Goal: Task Accomplishment & Management: Use online tool/utility

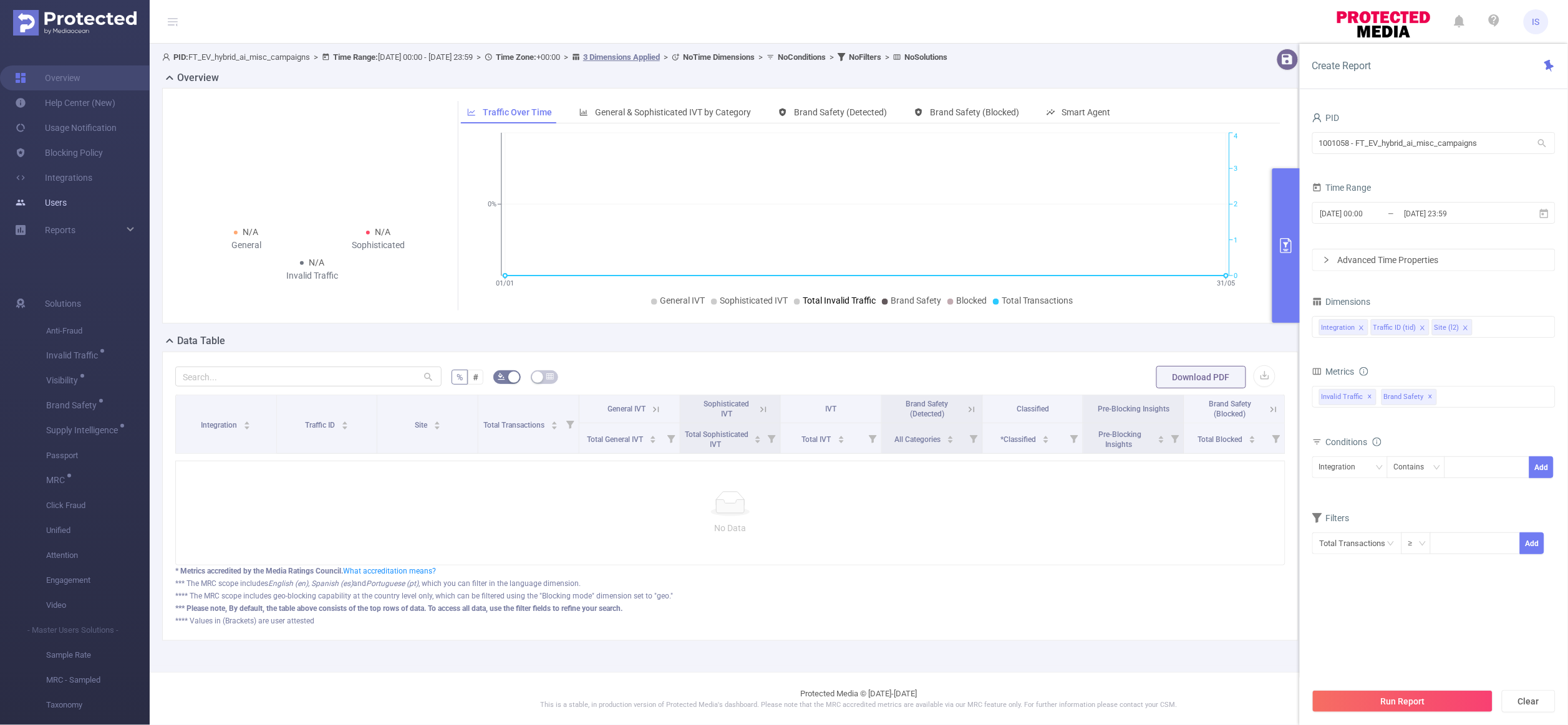
click at [67, 209] on link "Users" at bounding box center [41, 203] width 52 height 25
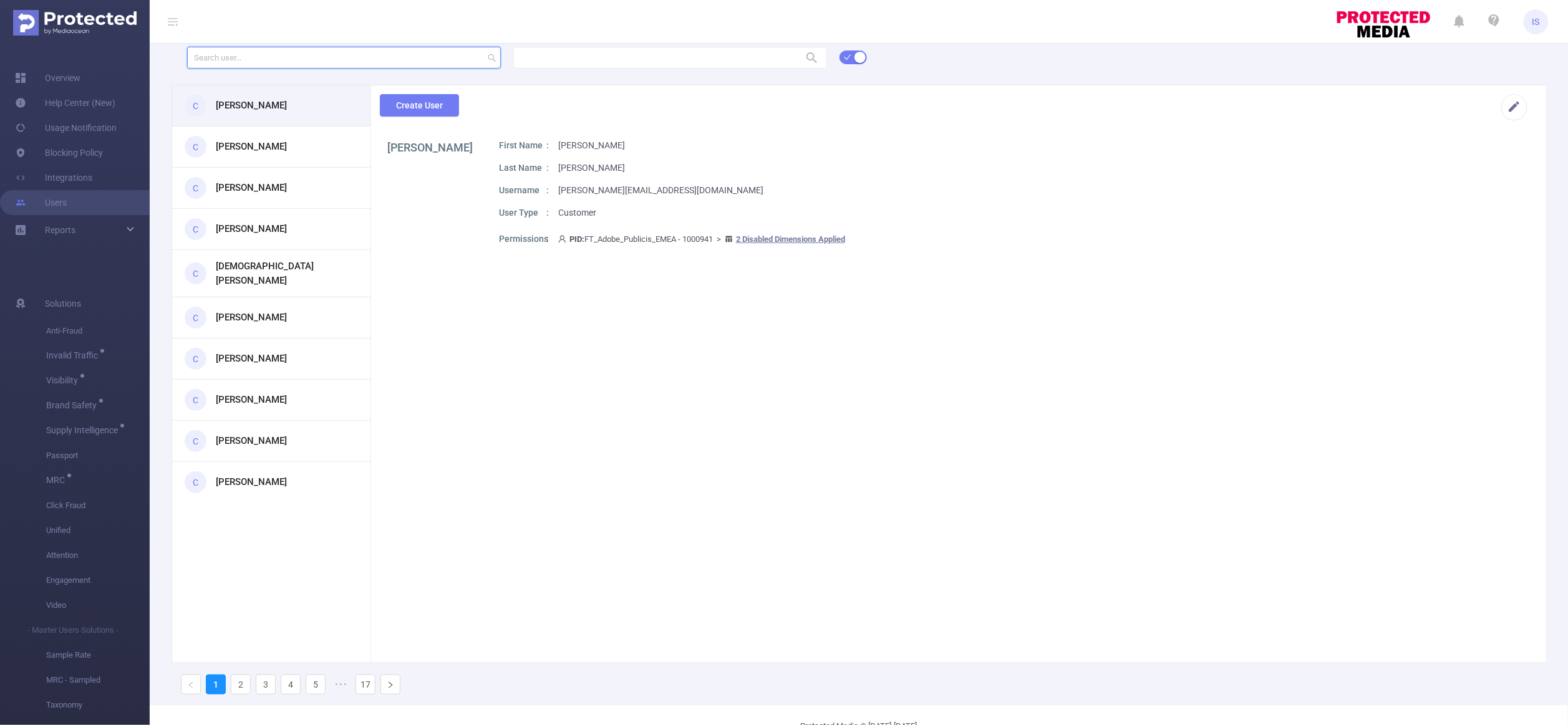
click at [318, 60] on input "text" at bounding box center [343, 58] width 314 height 22
paste input "1001073"
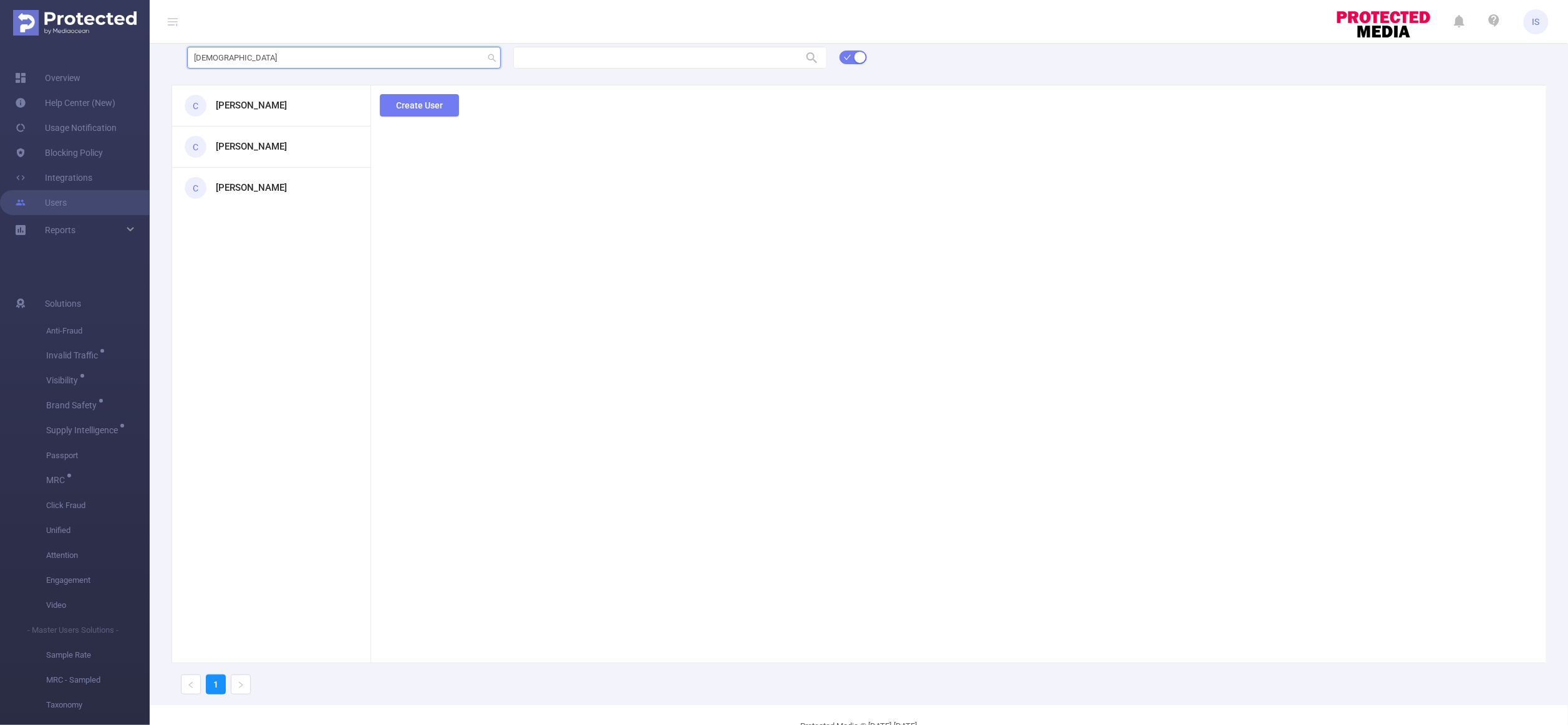
type input "abhi"
click at [284, 100] on h3 "Abhinav Namasani" at bounding box center [251, 105] width 71 height 14
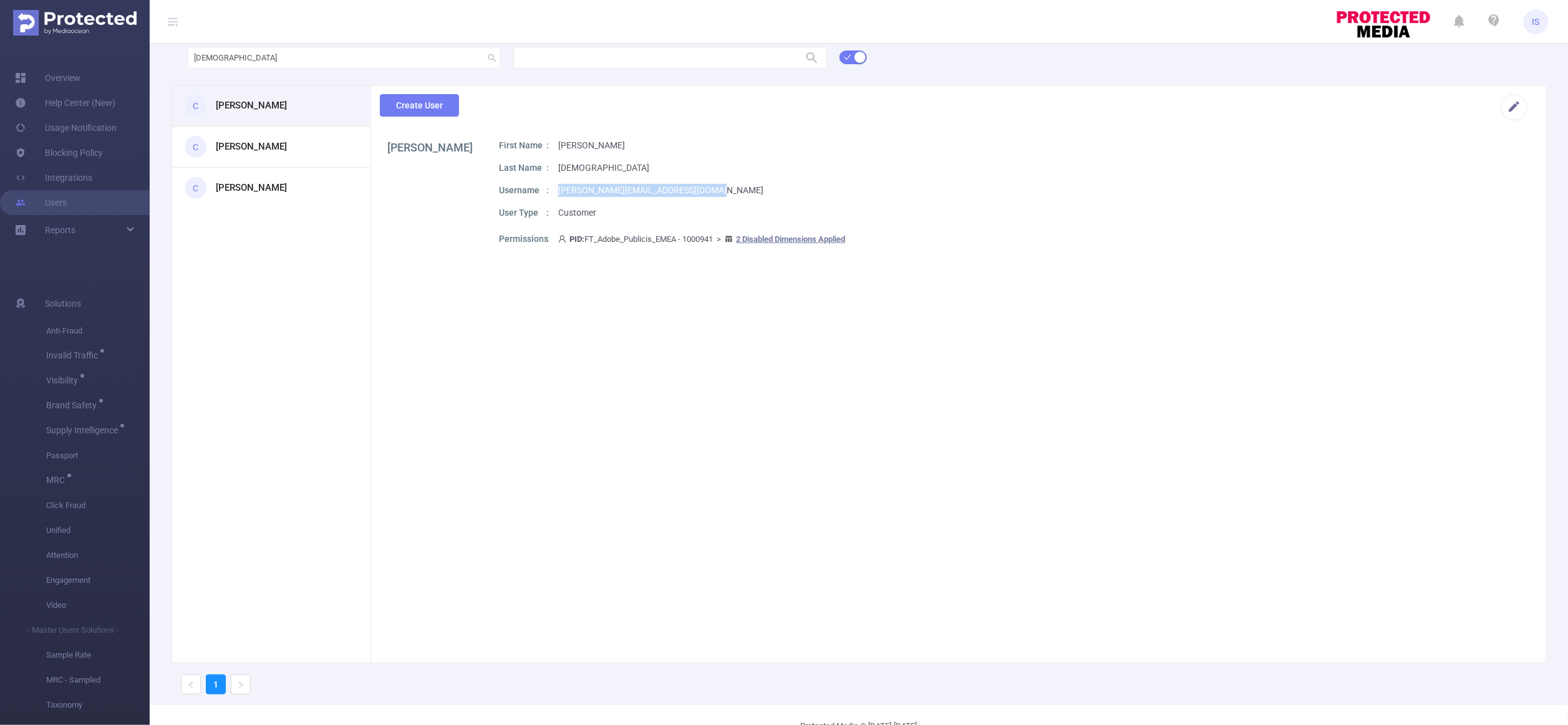
drag, startPoint x: 725, startPoint y: 190, endPoint x: 558, endPoint y: 185, distance: 167.1
click at [558, 185] on div "Username abhinav.namasani@publicismedia.com" at bounding box center [1011, 191] width 1026 height 13
copy p "abhinav.namasani@publicismedia.com"
click at [702, 238] on span "PID: FT_Adobe_Publicis_EMEA - 1000941 > 2 Disabled Dimensions Applied" at bounding box center [702, 239] width 287 height 9
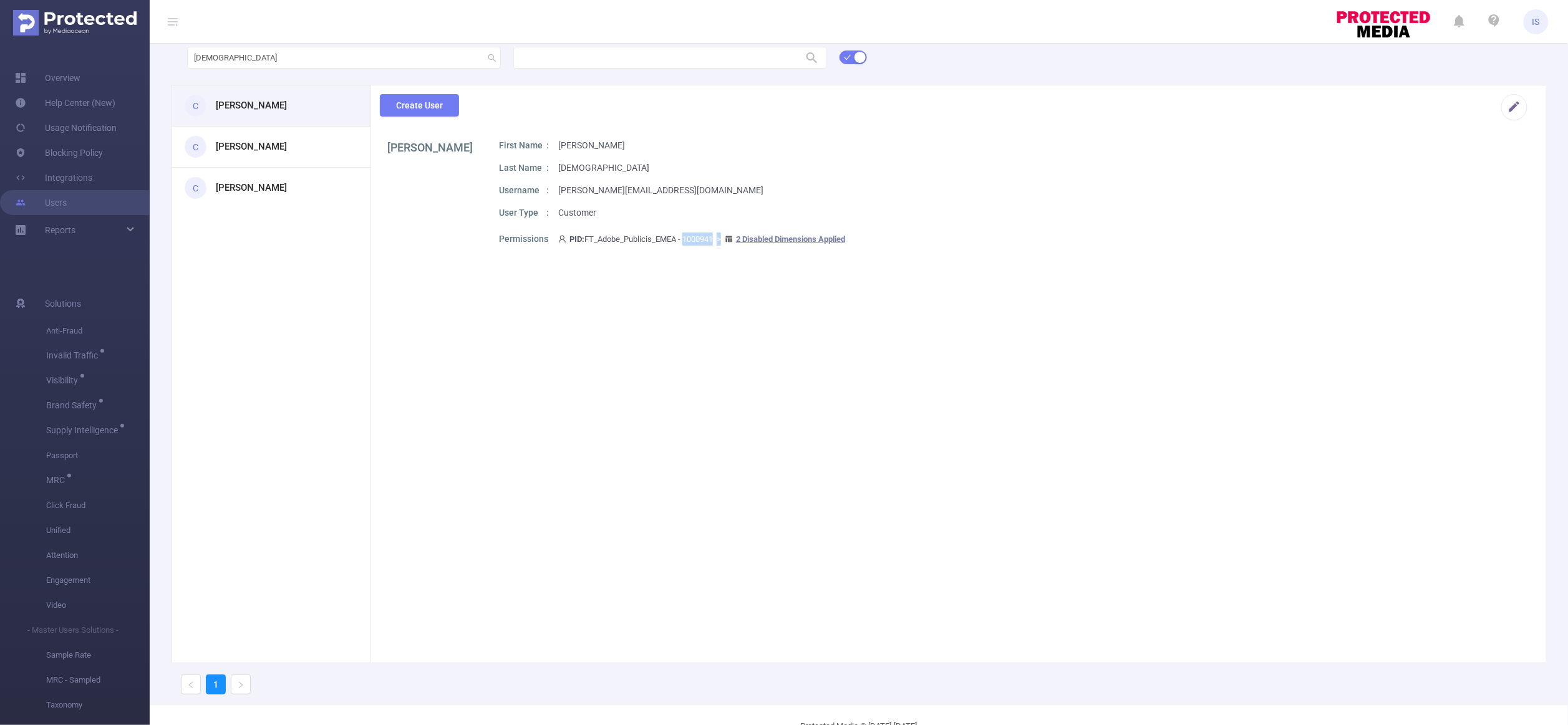
copy span "1000941"
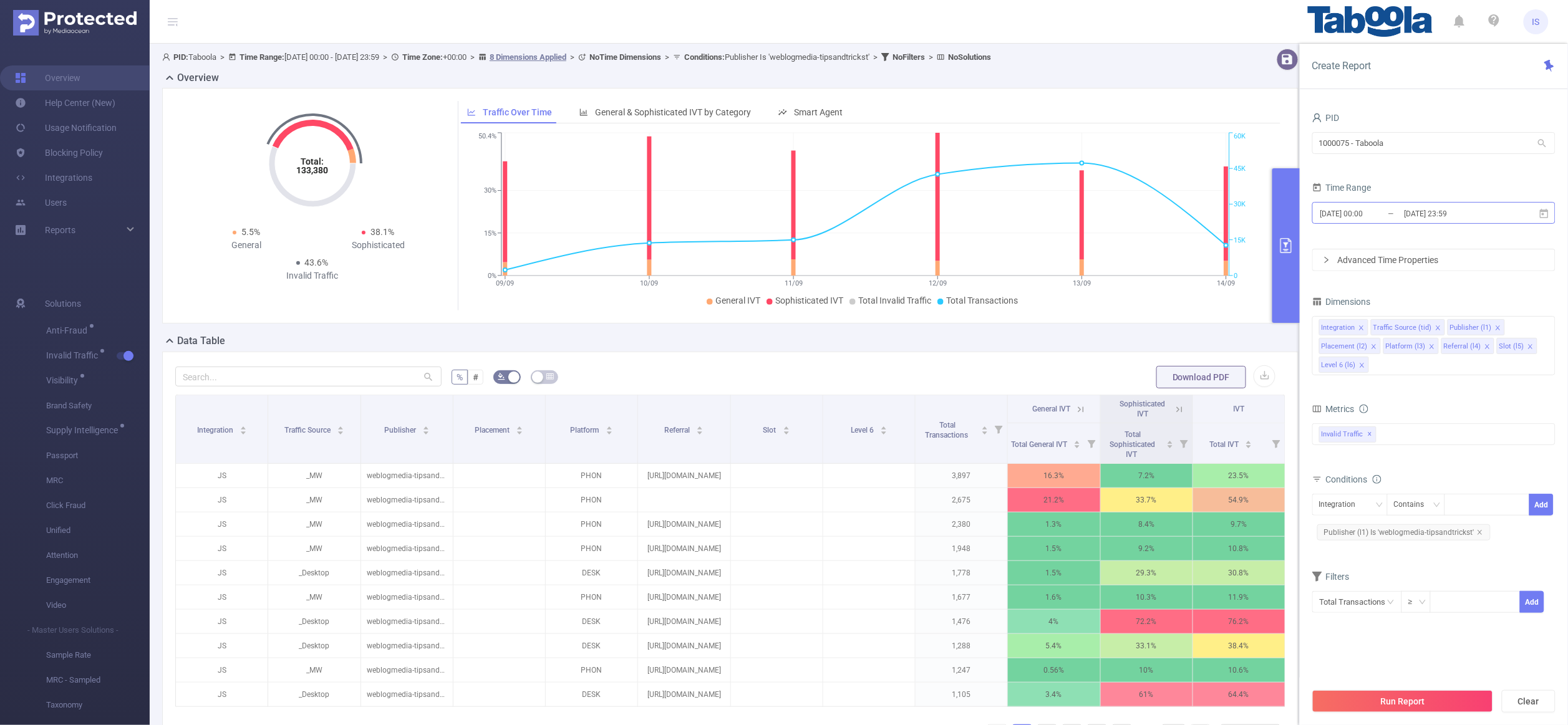
click at [1411, 208] on input "[DATE] 23:59" at bounding box center [1453, 213] width 101 height 17
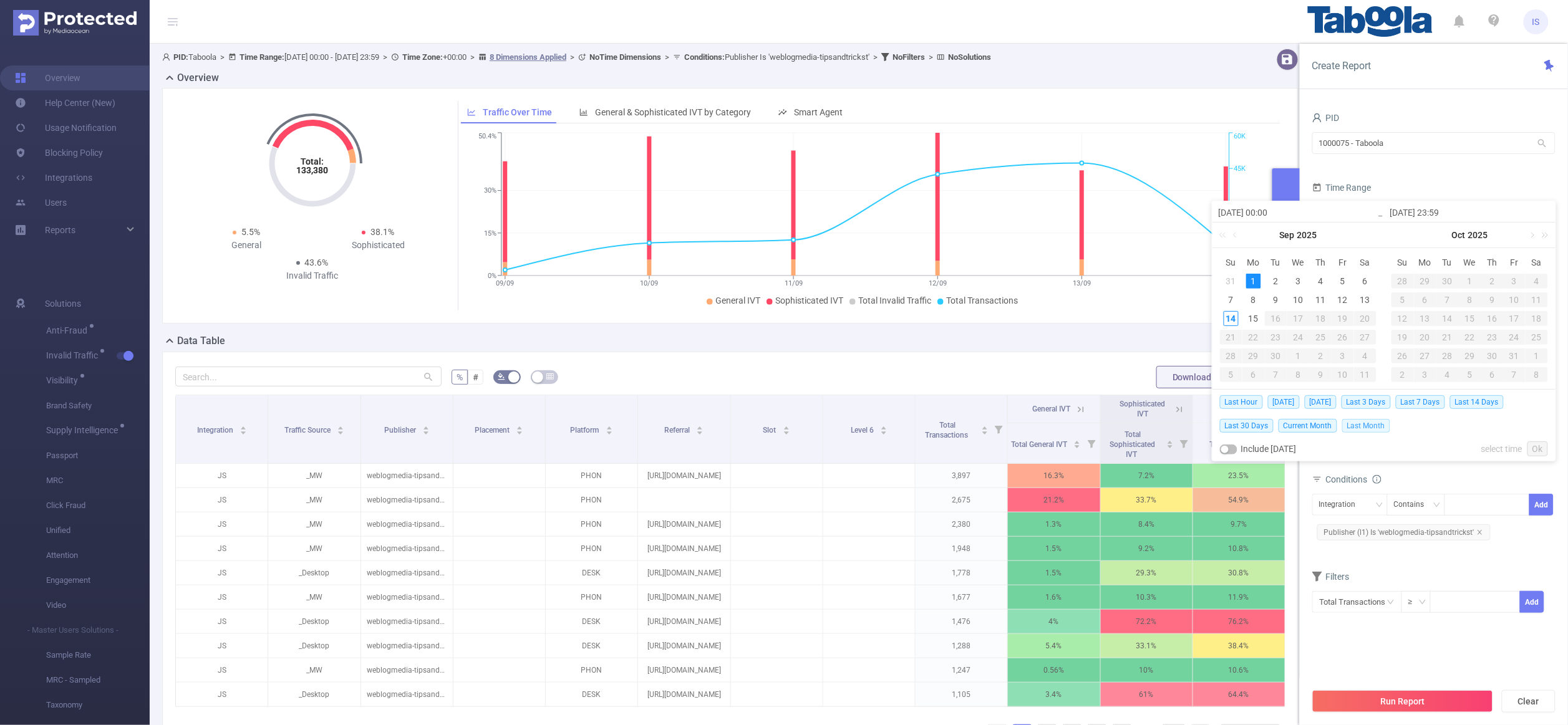
click at [1354, 423] on span "Last Month" at bounding box center [1365, 426] width 48 height 13
type input "[DATE] 00:00"
type input "[DATE] 23:59"
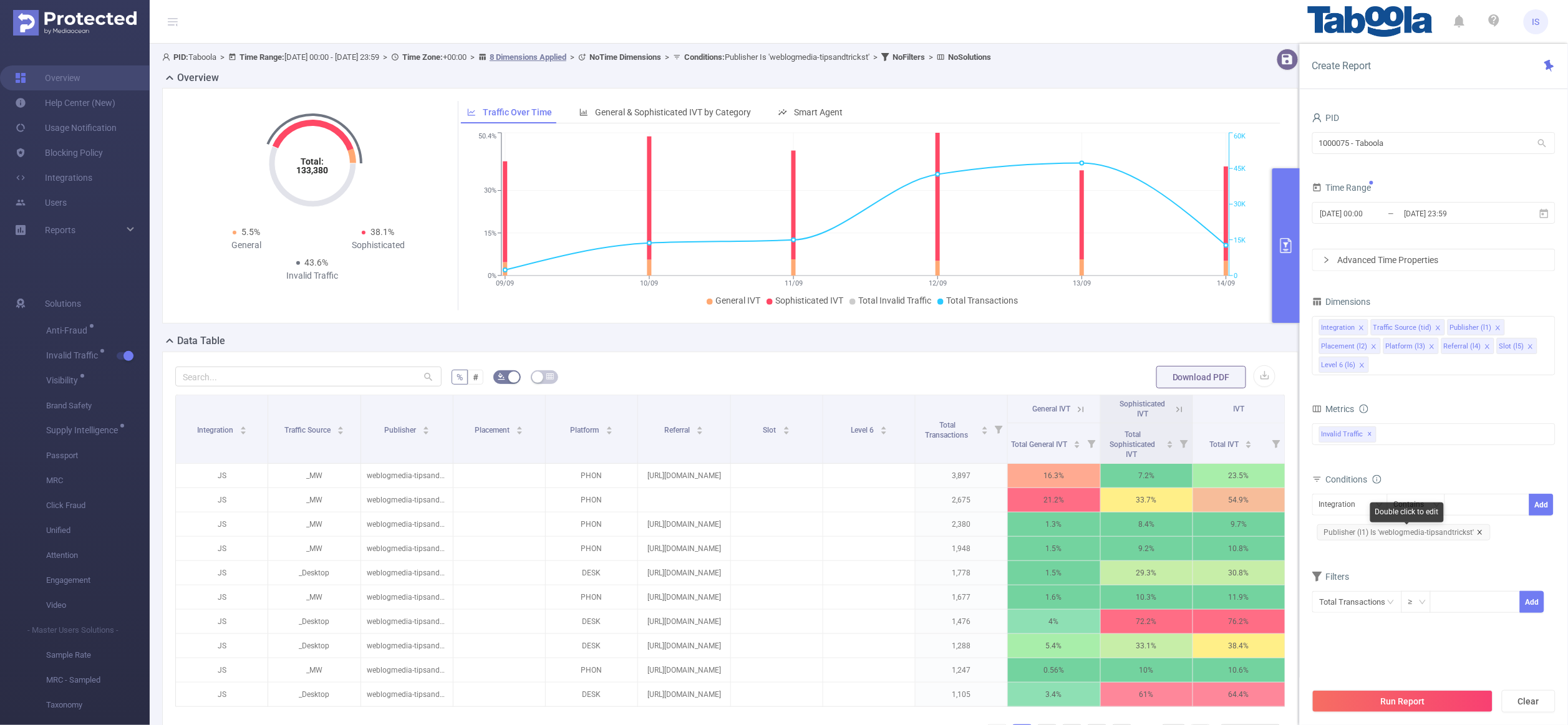
click at [1481, 534] on icon "icon: close" at bounding box center [1479, 532] width 6 height 6
click at [1404, 439] on div "Invalid Traffic ✕" at bounding box center [1433, 434] width 244 height 22
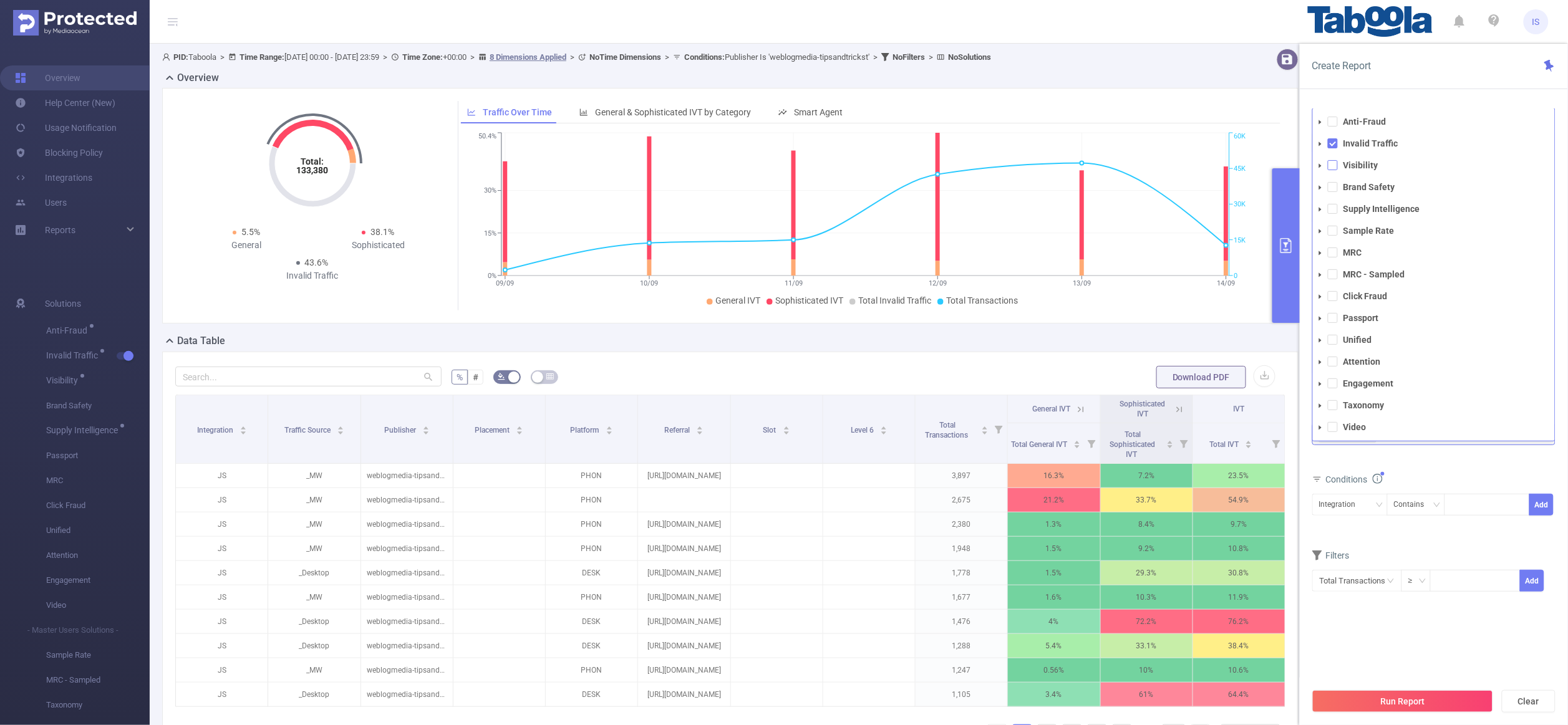
click at [1333, 170] on span at bounding box center [1333, 165] width 10 height 10
click at [1334, 192] on span at bounding box center [1333, 188] width 10 height 10
click at [1334, 211] on span at bounding box center [1333, 209] width 10 height 10
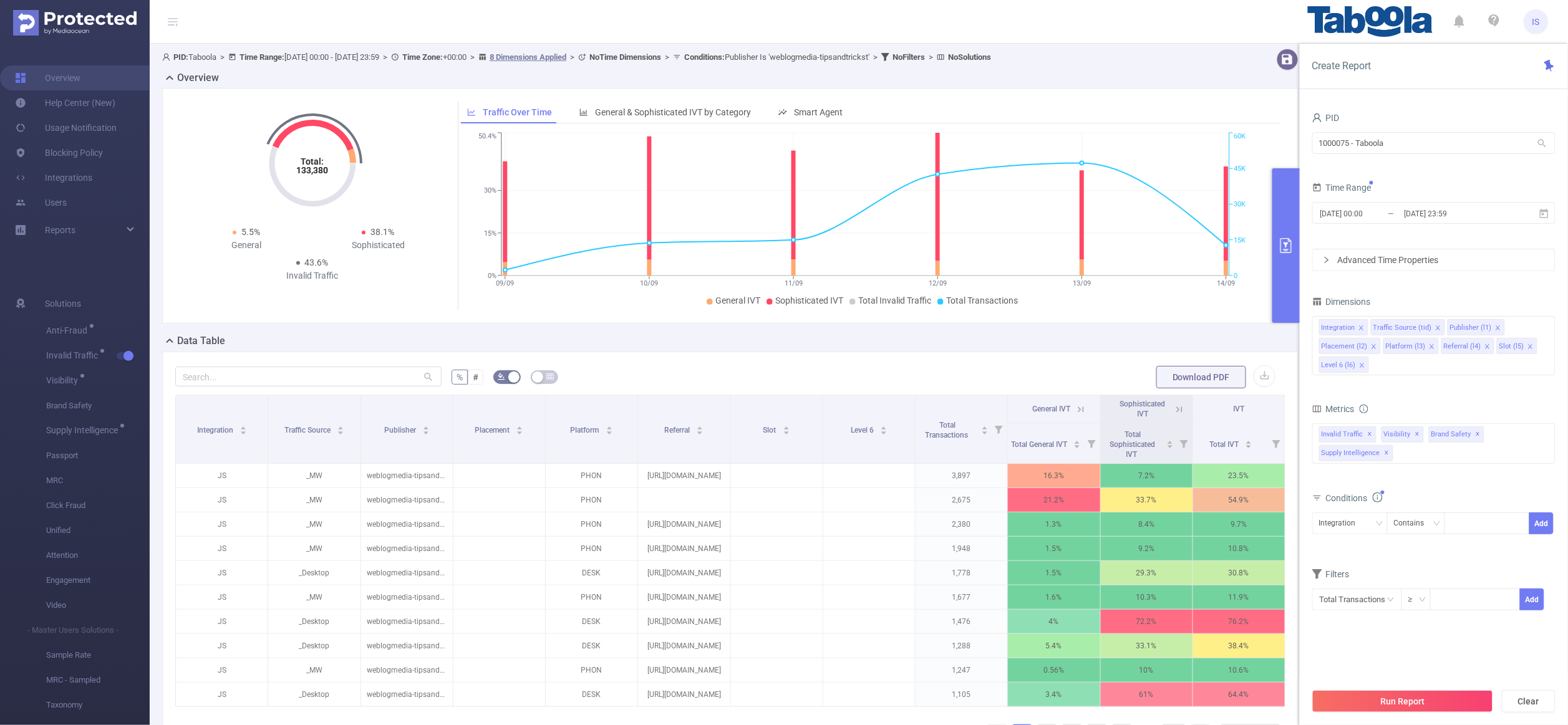
click at [1408, 489] on div "Metrics Total General IVT Data Centers Disclosed Bots Known Crawlers Irregular …" at bounding box center [1433, 445] width 244 height 89
click at [1363, 368] on icon "icon: close" at bounding box center [1361, 365] width 6 height 6
click at [1430, 346] on icon "icon: close" at bounding box center [1432, 346] width 6 height 6
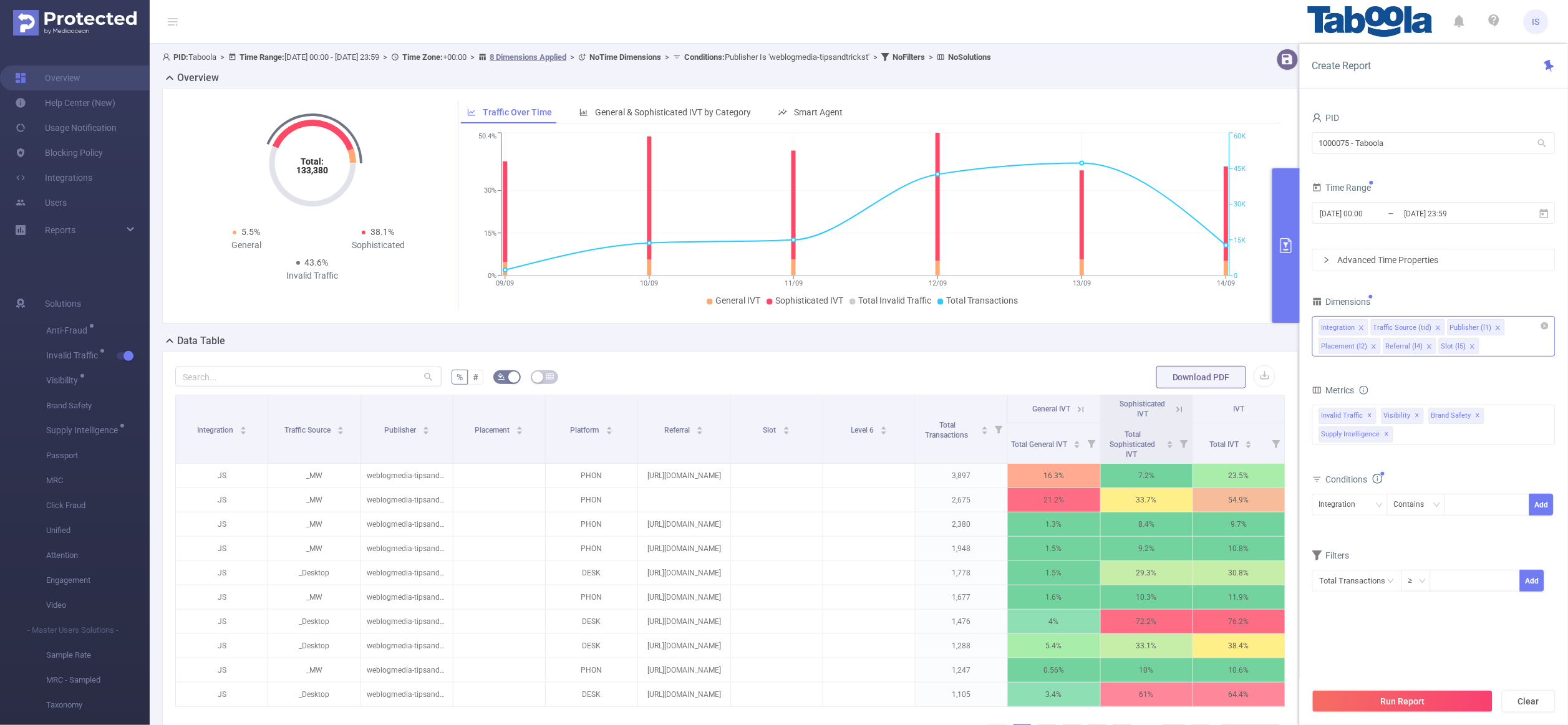
click at [1370, 346] on icon "icon: close" at bounding box center [1373, 346] width 6 height 6
click at [1370, 346] on li "Referral (l4)" at bounding box center [1345, 346] width 53 height 16
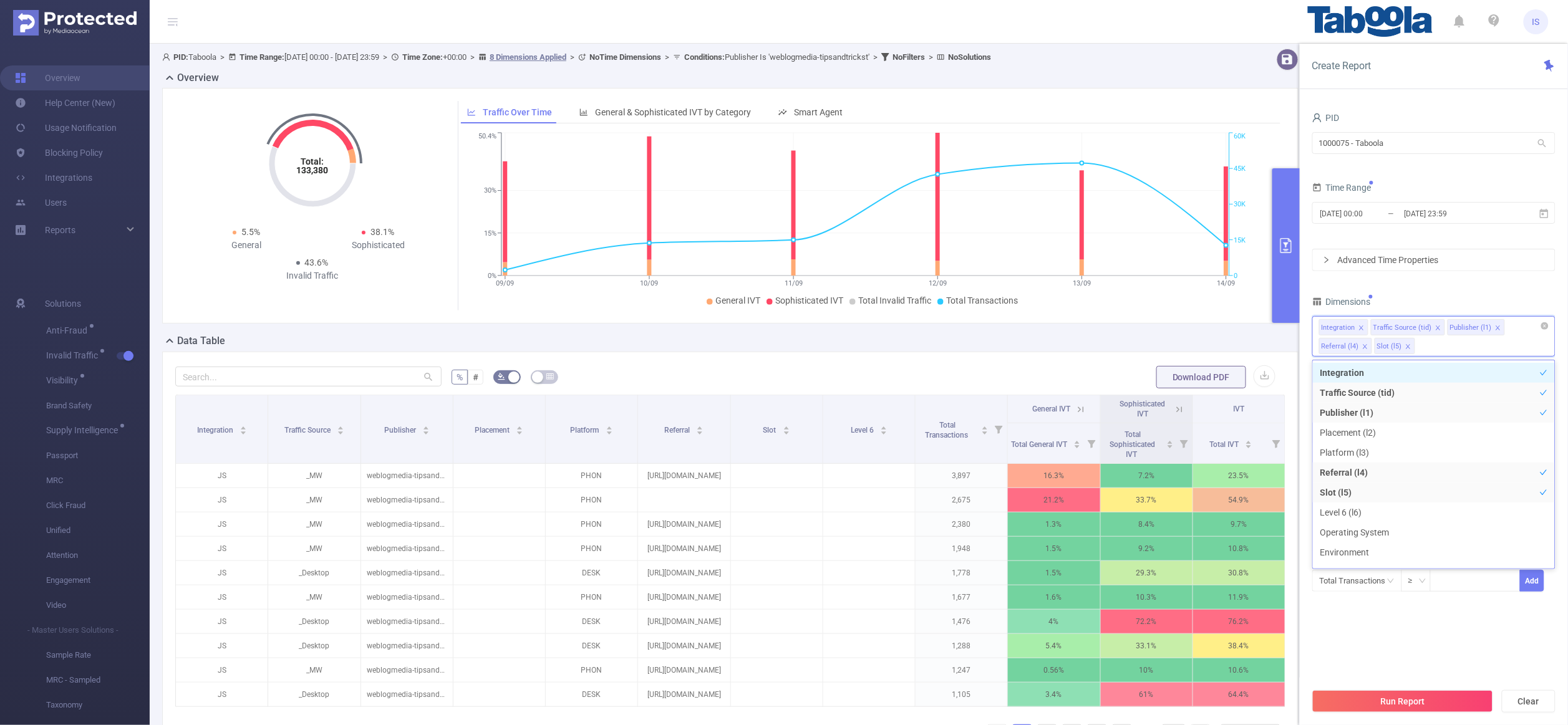
click at [1364, 346] on icon "icon: close" at bounding box center [1365, 346] width 6 height 6
click at [1355, 343] on icon "icon: close" at bounding box center [1352, 346] width 6 height 6
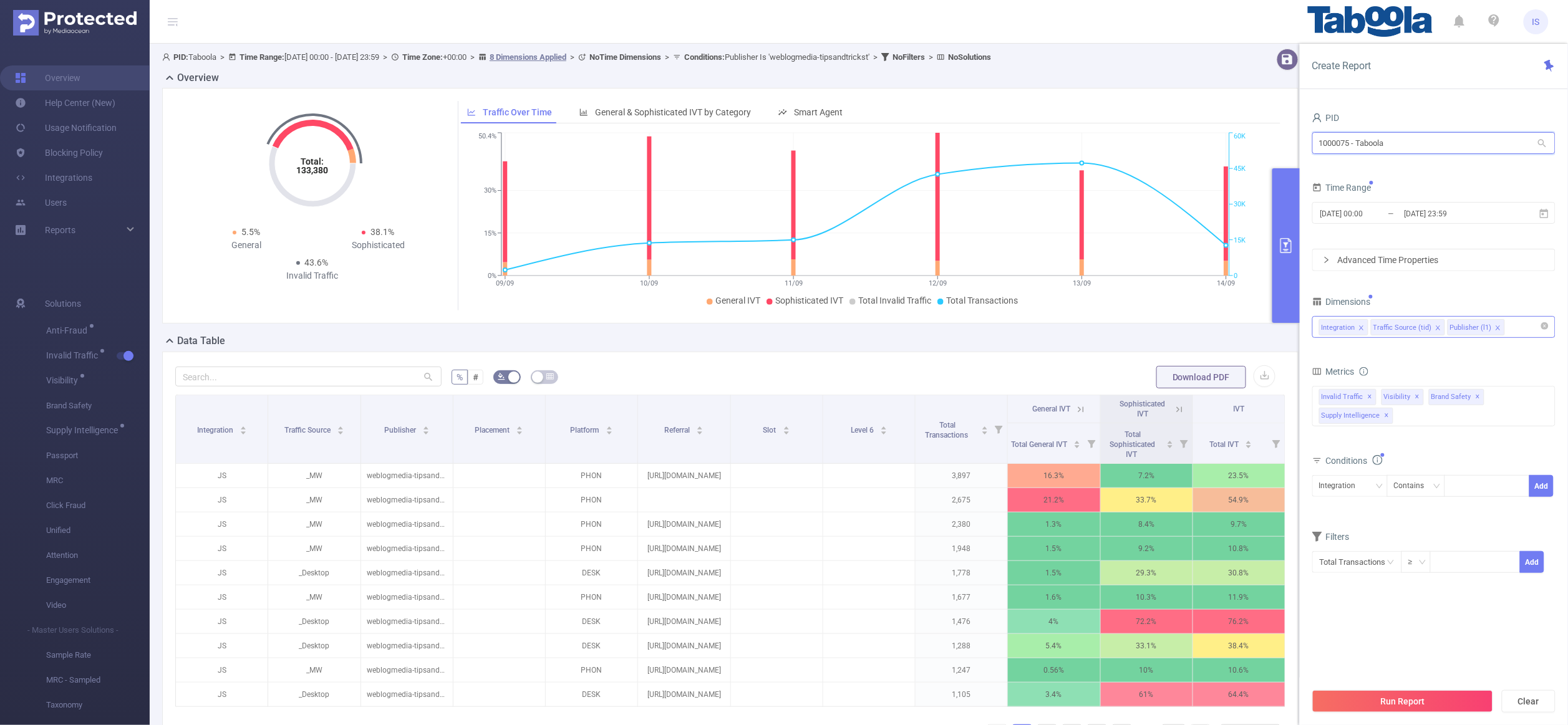
drag, startPoint x: 1363, startPoint y: 145, endPoint x: 1201, endPoint y: 125, distance: 163.2
click at [1201, 125] on section "PID: Taboola > Time Range: [DATE] 00:00 - [DATE] 23:59 > Time Zone: +00:00 > 8 …" at bounding box center [859, 430] width 1418 height 774
type input "tca"
click at [1448, 406] on div "Invalid Traffic ✕ Anti-Fraud Invalid Traffic Visibility Brand Safety Supply Int…" at bounding box center [1433, 397] width 244 height 22
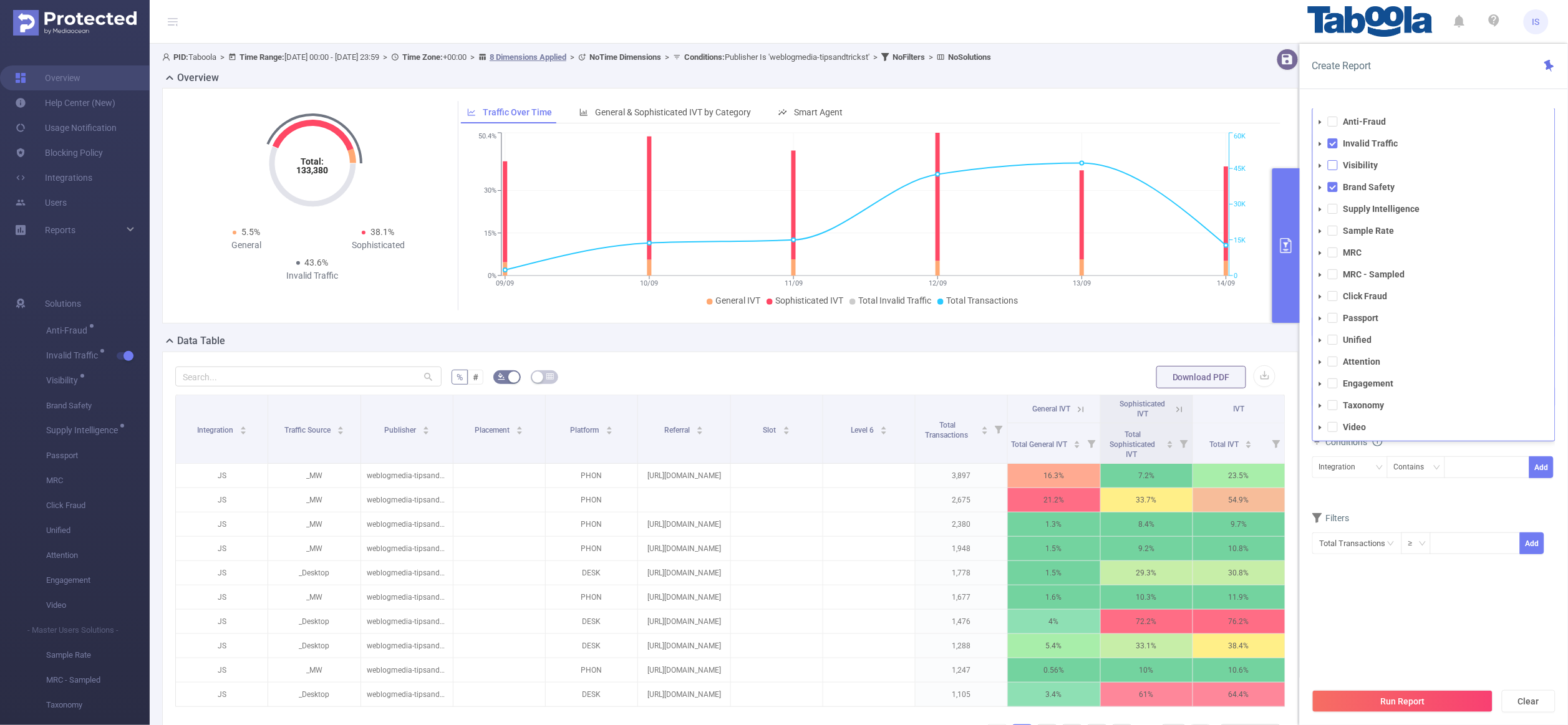
click at [1337, 170] on span at bounding box center [1333, 165] width 10 height 10
click at [1334, 207] on span at bounding box center [1333, 209] width 10 height 10
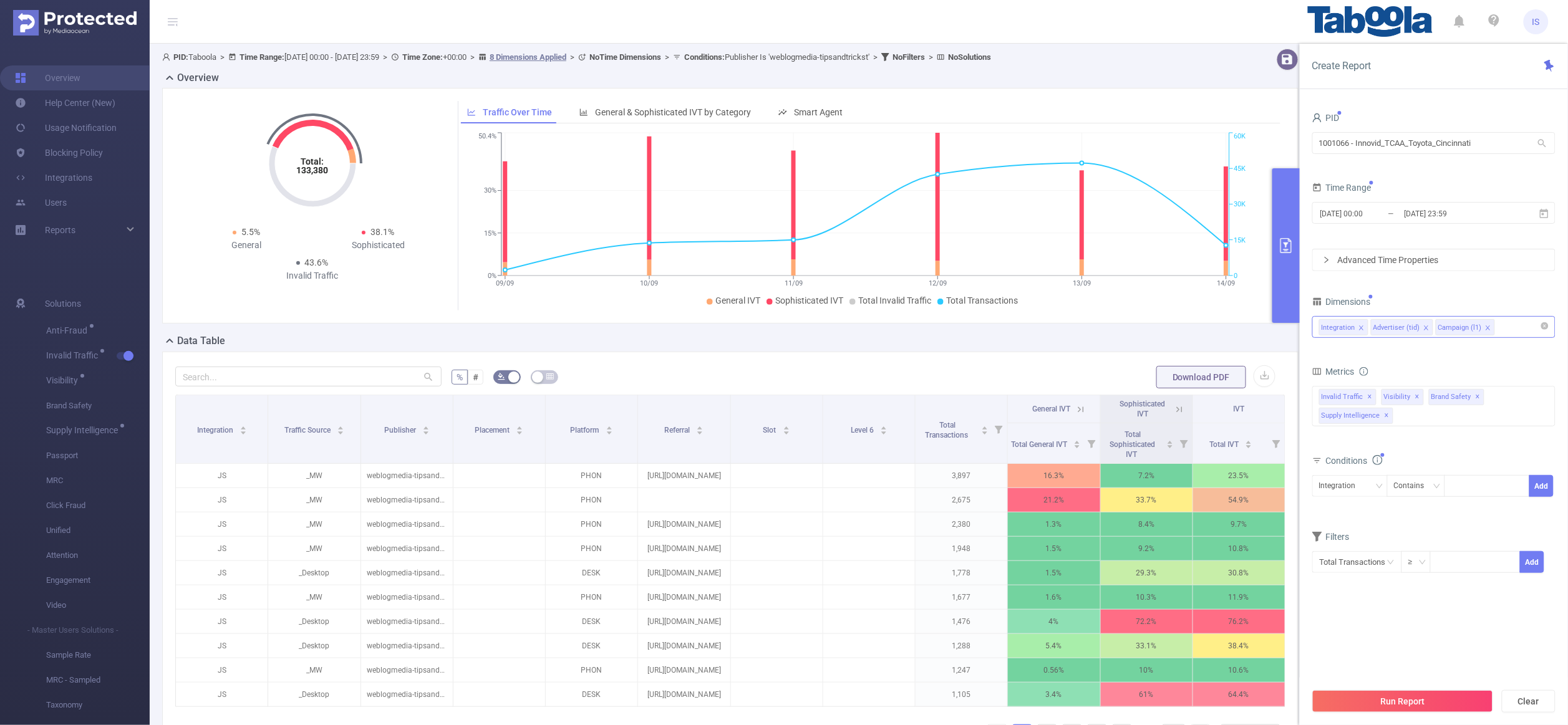
click at [1391, 550] on div "Total Transactions ≥ Add" at bounding box center [1433, 567] width 244 height 35
click at [1512, 333] on div "Integration Advertiser (tid) Campaign (l1)" at bounding box center [1434, 327] width 229 height 21
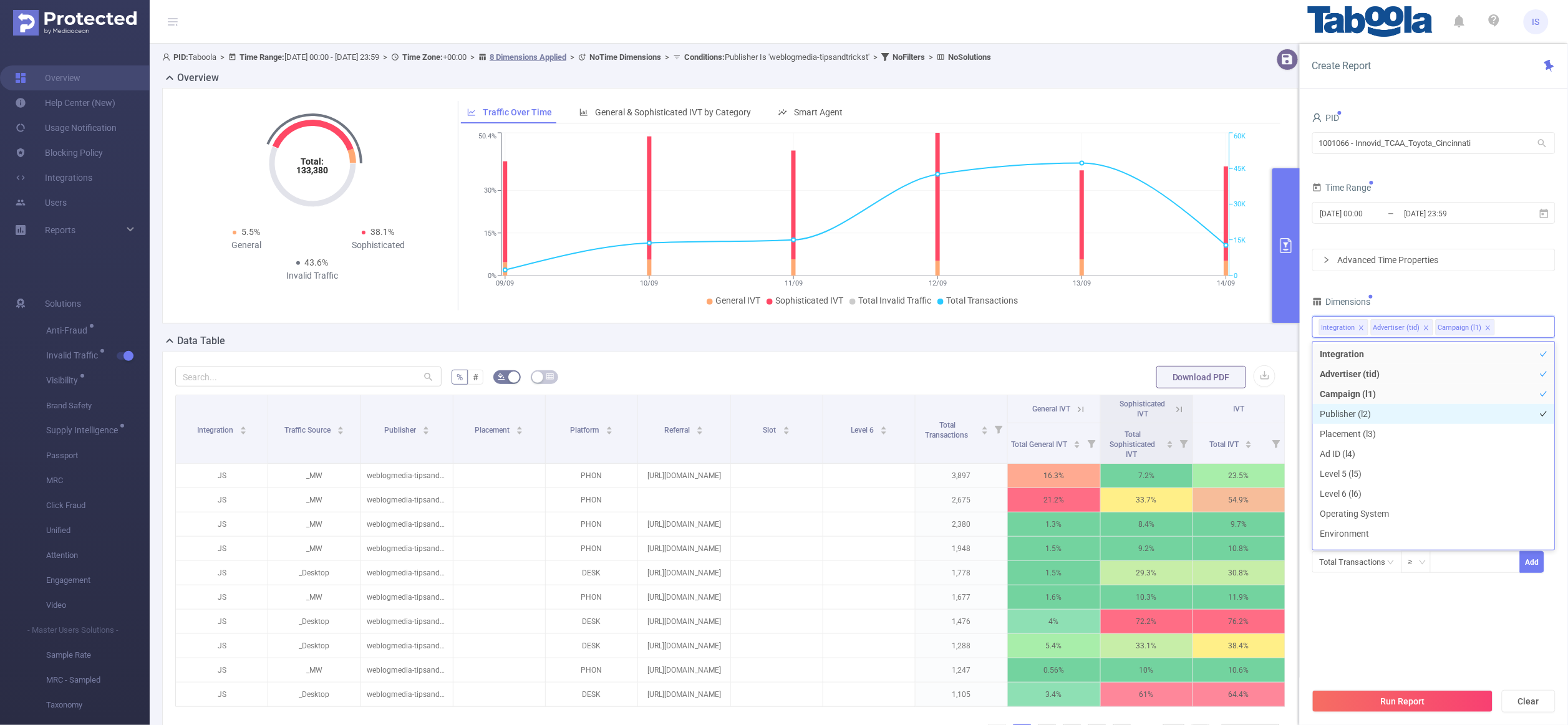
click at [1332, 409] on li "Publisher (l2)" at bounding box center [1433, 414] width 242 height 20
click at [1350, 409] on li "Campaign (l1)" at bounding box center [1433, 413] width 242 height 20
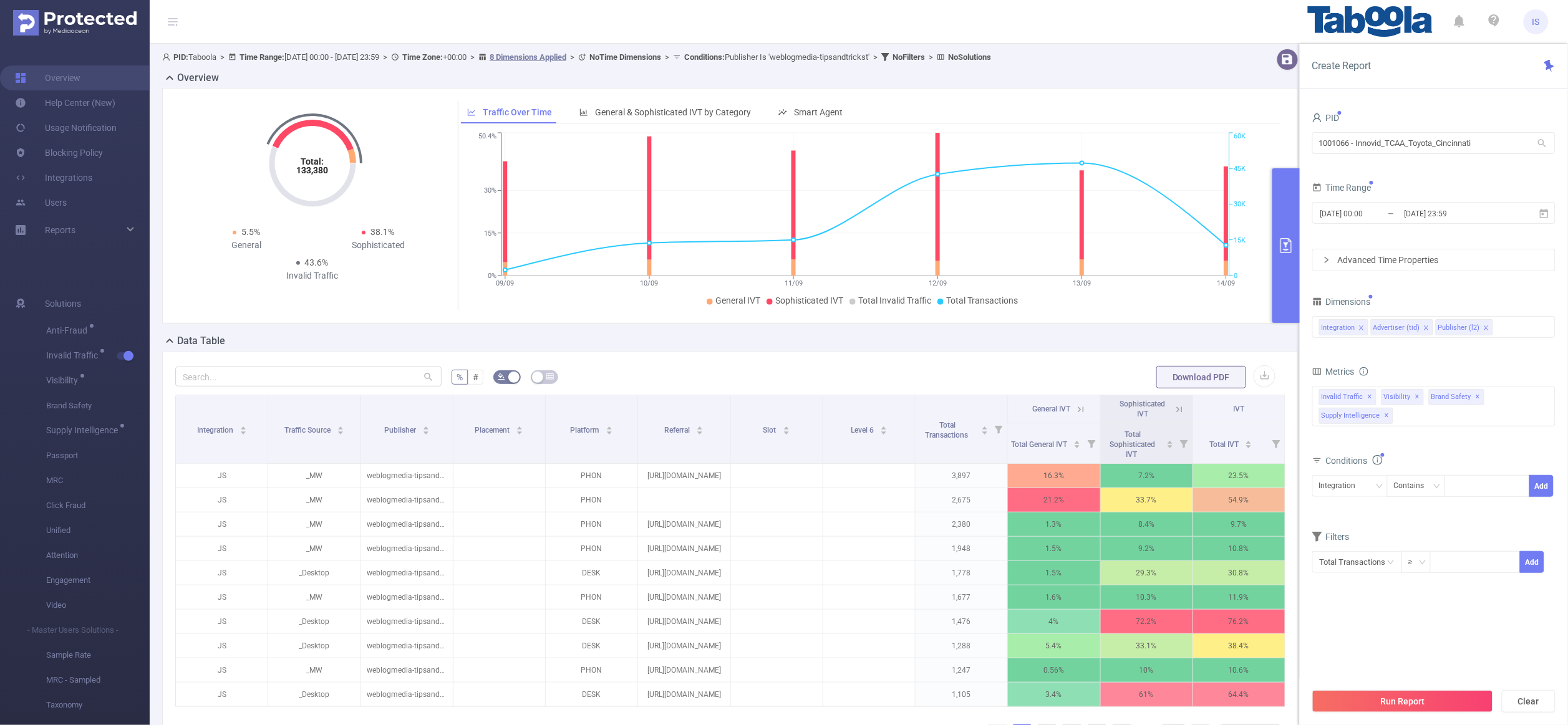
click at [1442, 298] on div "Dimensions" at bounding box center [1433, 303] width 244 height 21
click at [1509, 332] on div "Integration Advertiser (tid) Publisher (l2)" at bounding box center [1434, 327] width 229 height 21
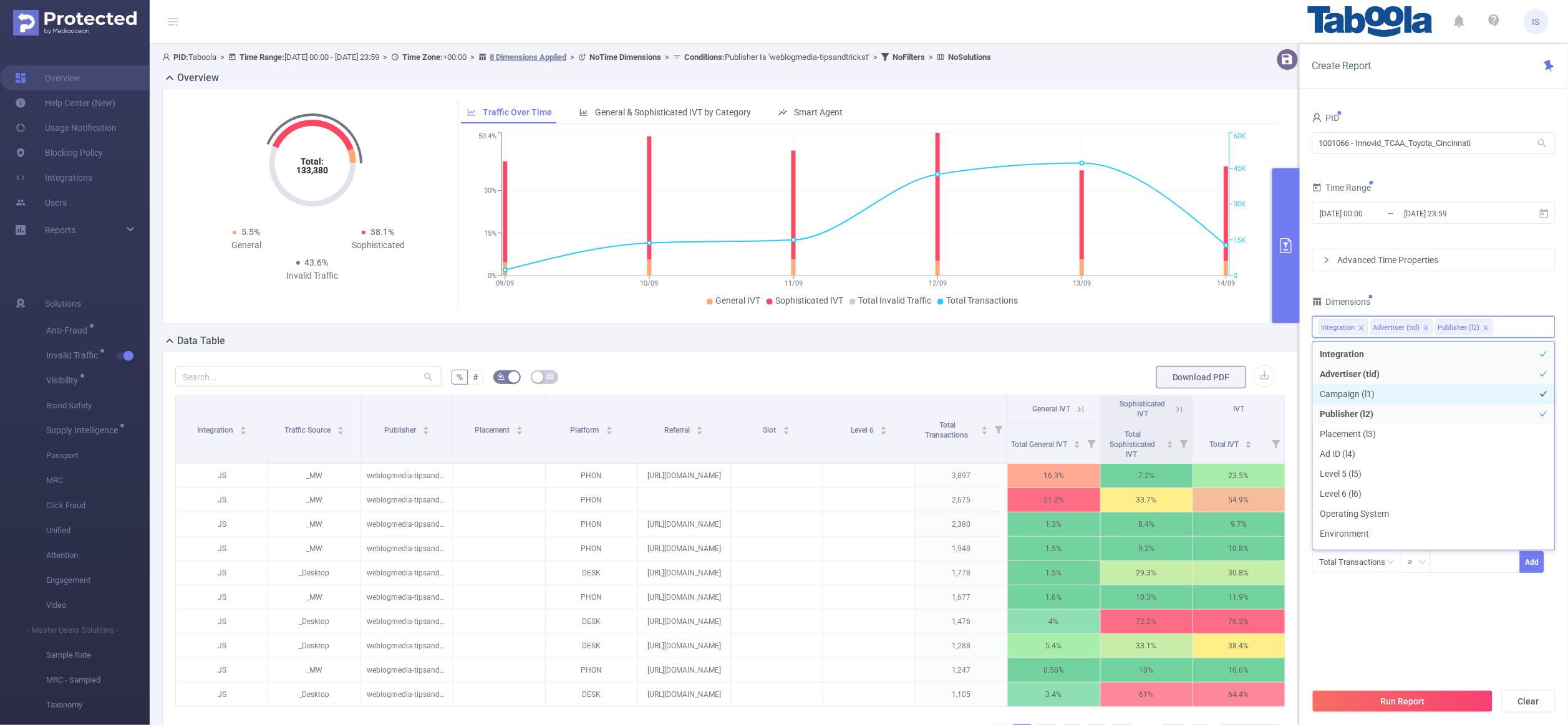
click at [1396, 394] on li "Campaign (l1)" at bounding box center [1433, 394] width 242 height 20
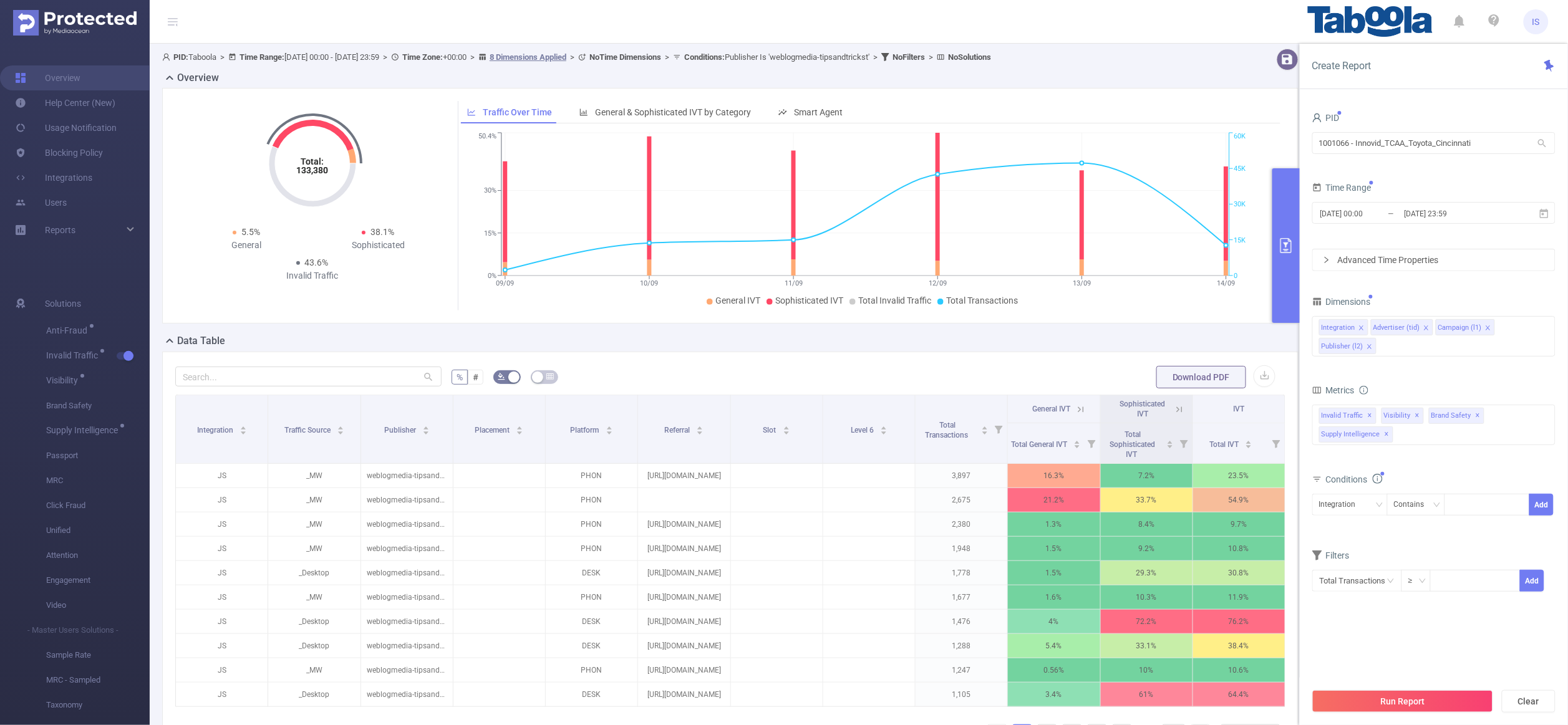
click at [1385, 287] on div "PID 1001066 - Innovid_TCAA_Toyota_Cincinnati 1001066 - Innovid_TCAA_Toyota_Cinc…" at bounding box center [1433, 358] width 244 height 499
click at [1385, 258] on div "Advanced Time Properties" at bounding box center [1433, 260] width 242 height 21
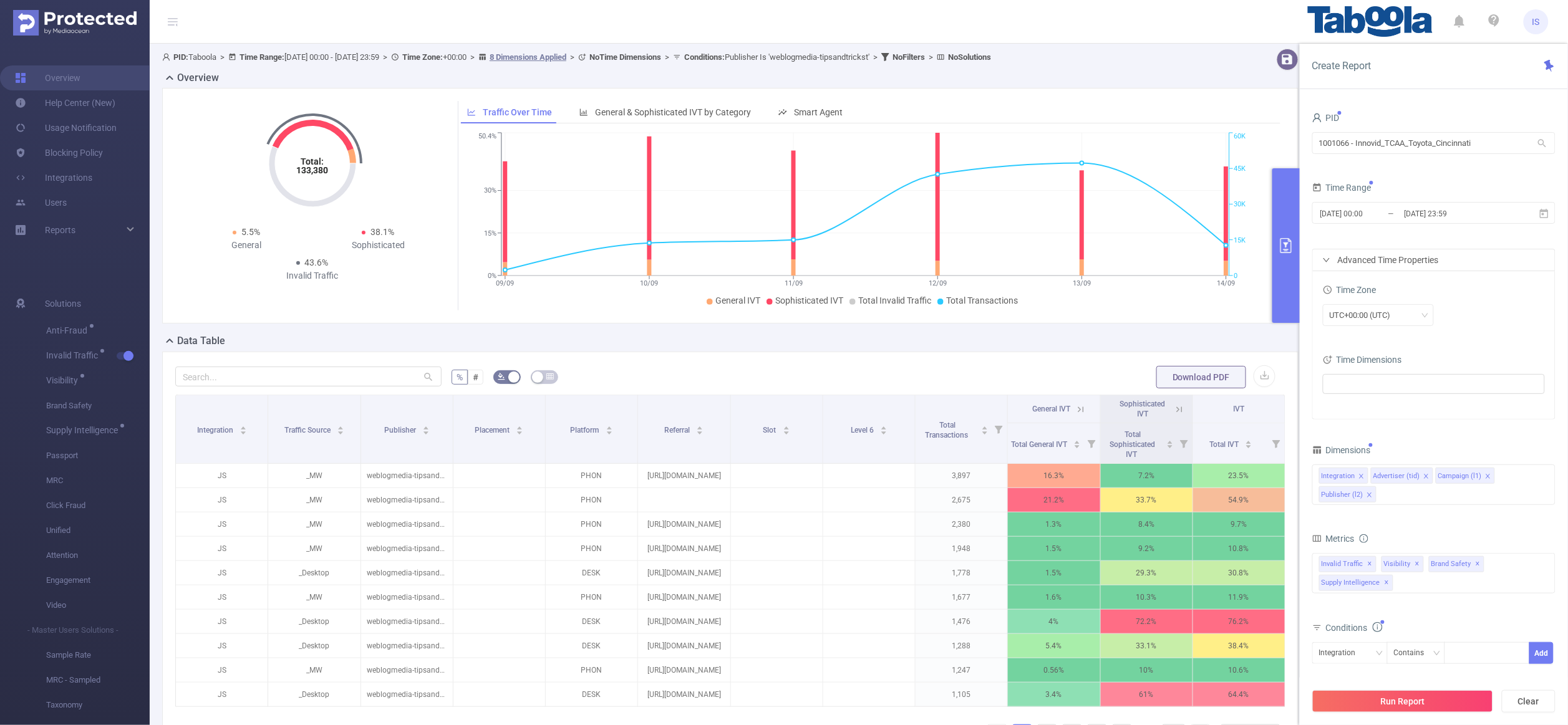
click at [1385, 258] on div "Advanced Time Properties" at bounding box center [1433, 260] width 242 height 21
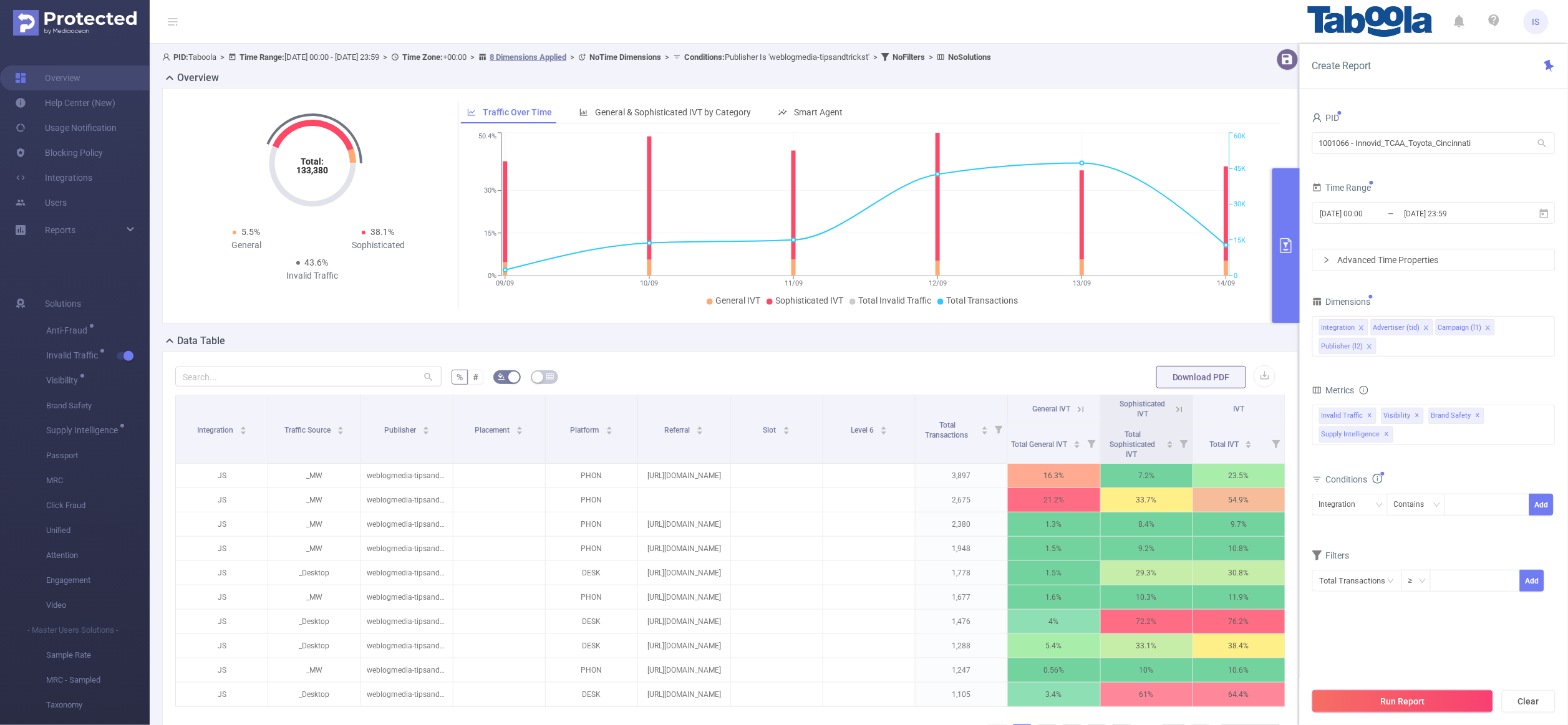
click at [1431, 698] on button "Run Report" at bounding box center [1402, 702] width 181 height 23
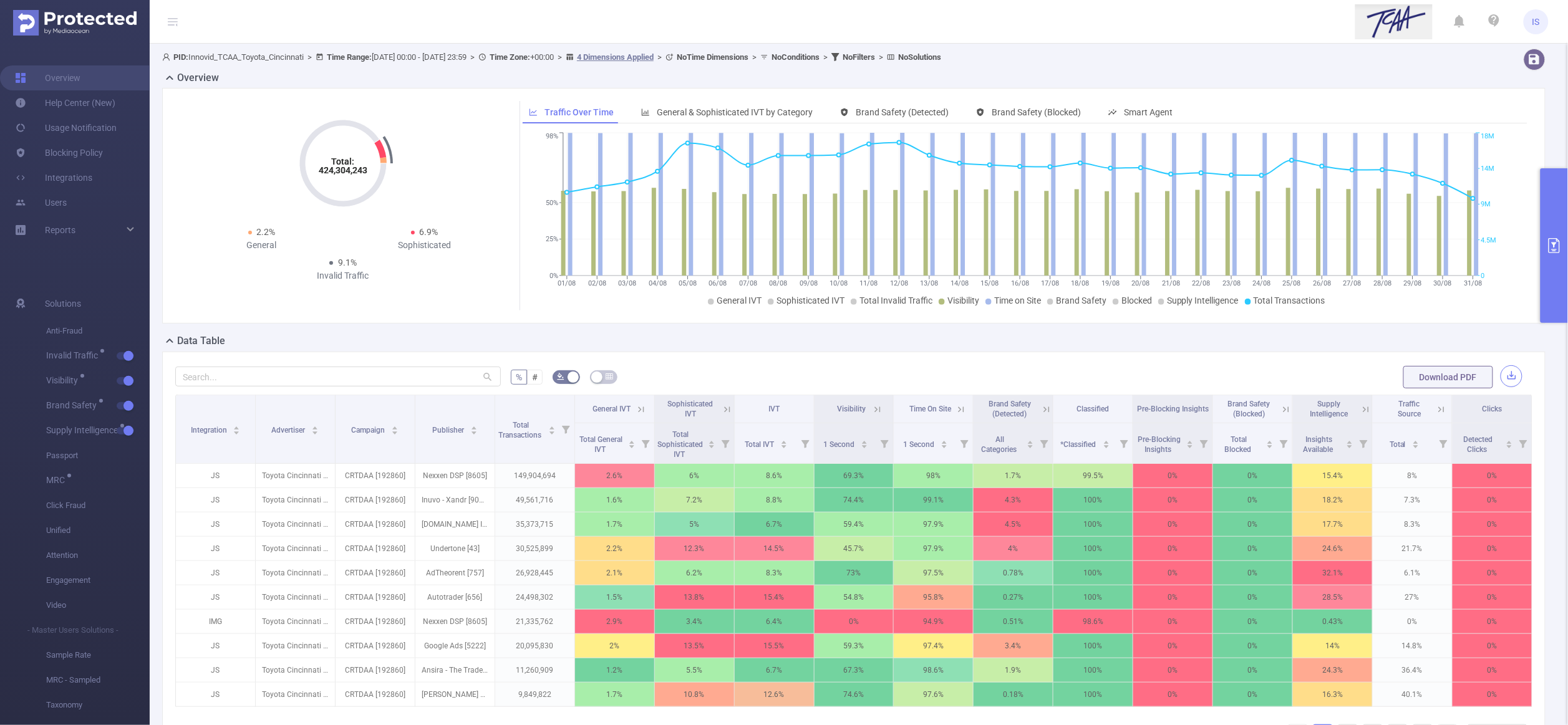
click at [1500, 378] on button "button" at bounding box center [1511, 377] width 22 height 22
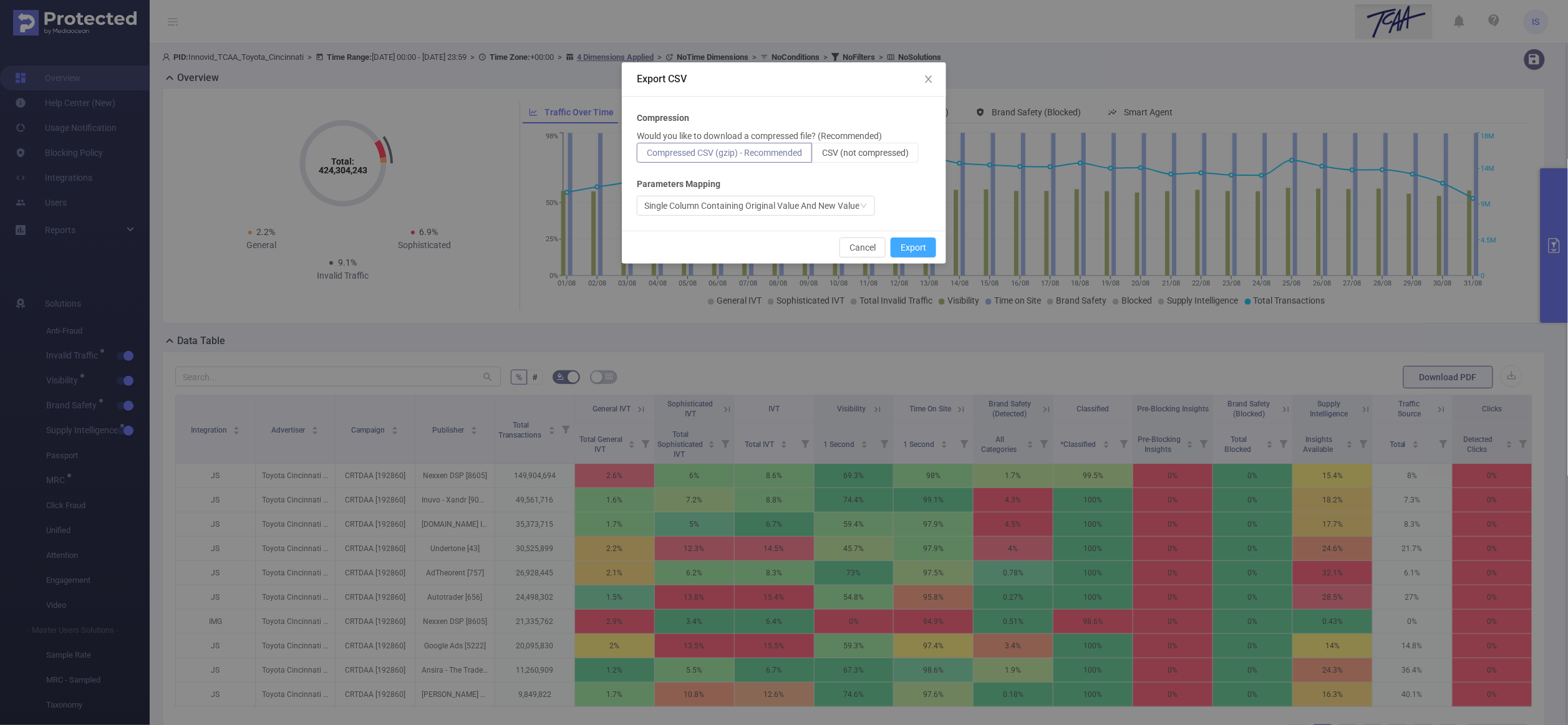
click at [905, 239] on button "Export" at bounding box center [913, 248] width 45 height 20
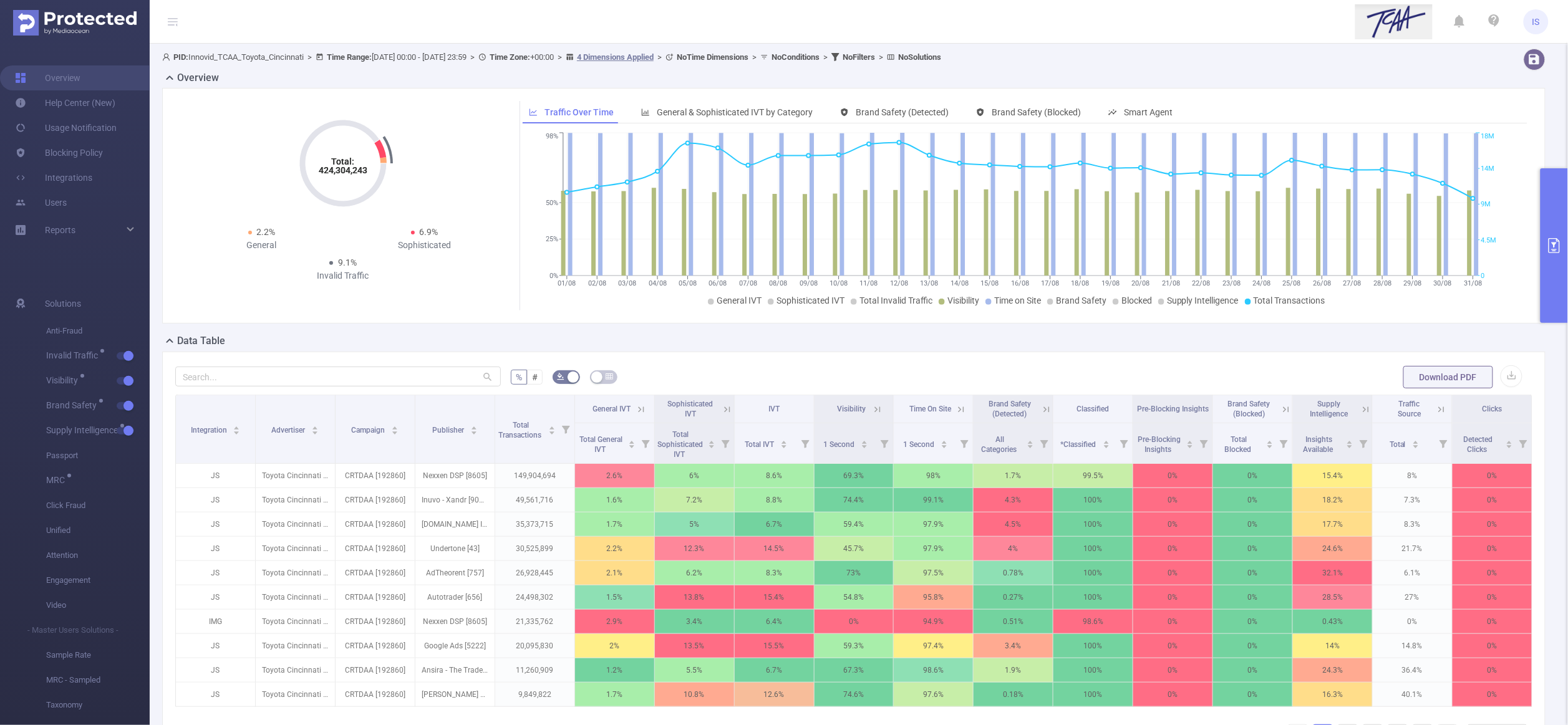
click at [1552, 290] on button "primary" at bounding box center [1554, 245] width 28 height 155
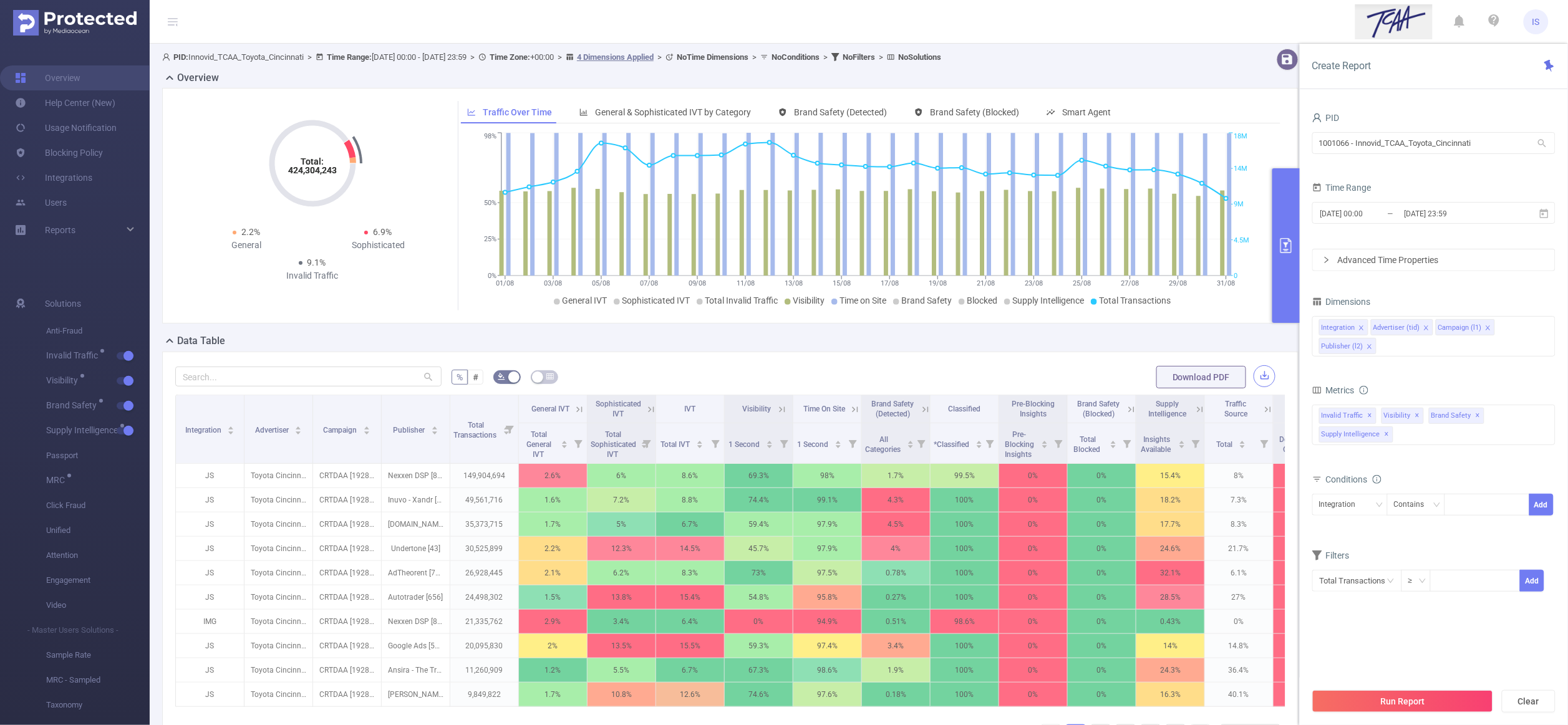
click at [1253, 370] on button "button" at bounding box center [1264, 377] width 22 height 22
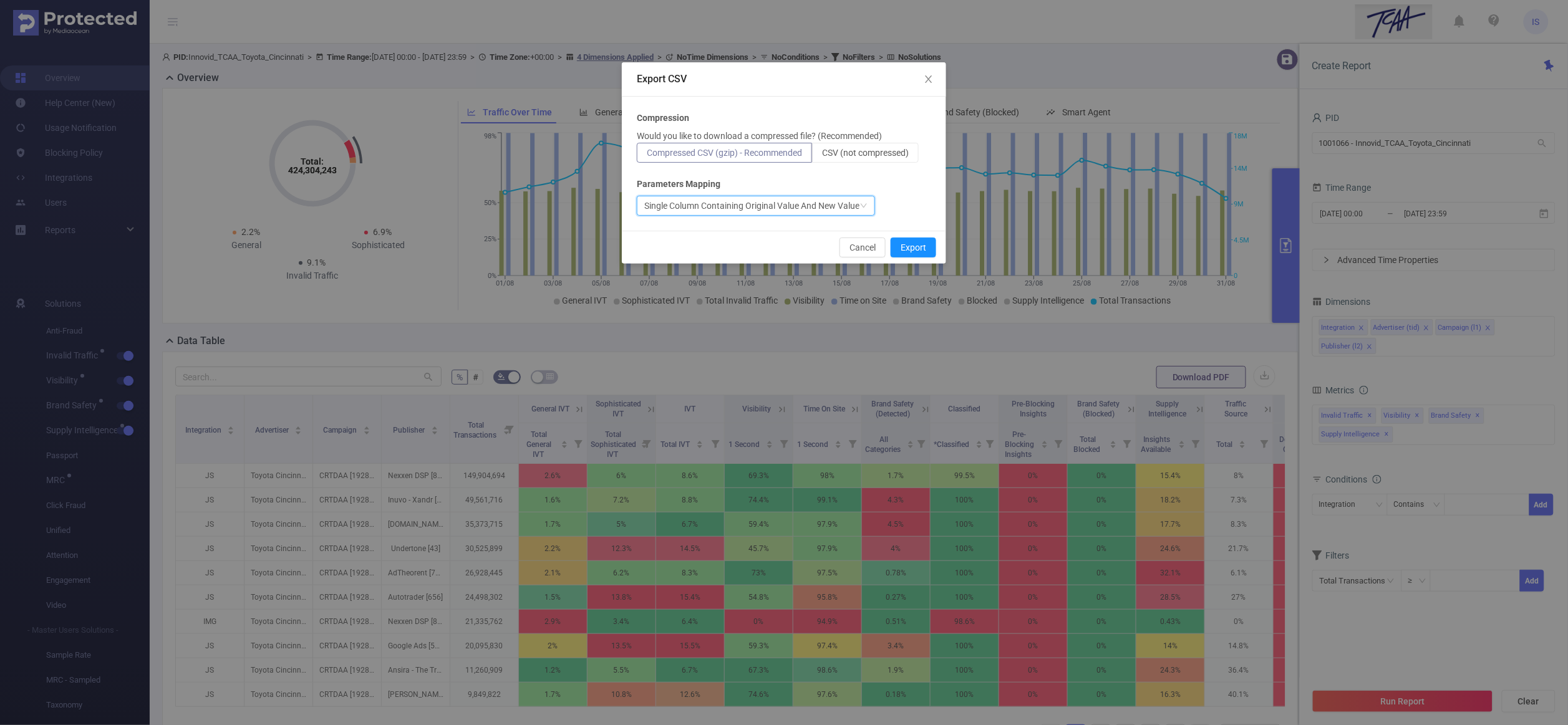
click at [757, 208] on div "Single Column Containing Original Value And New Value" at bounding box center [752, 206] width 215 height 18
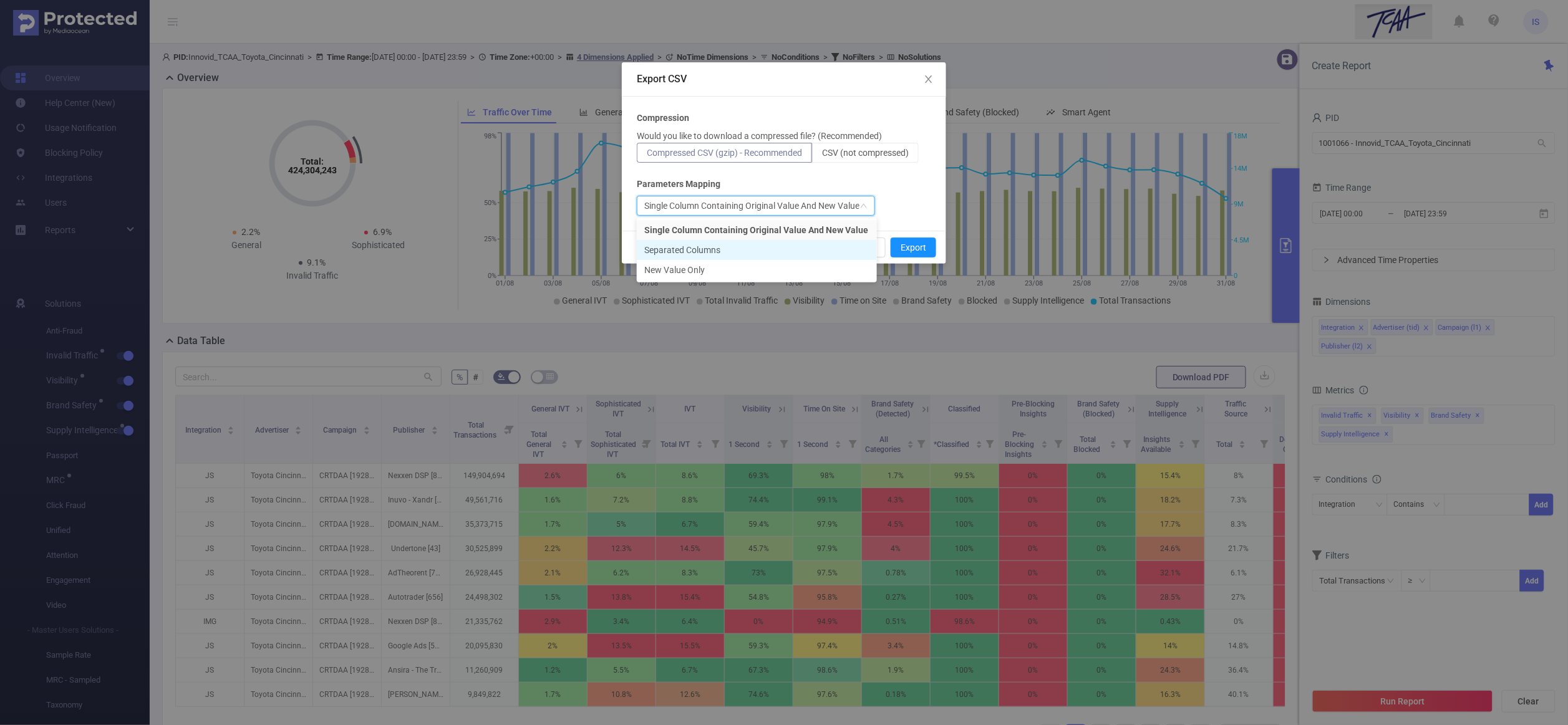
click at [743, 246] on li "Separated Columns" at bounding box center [757, 250] width 240 height 20
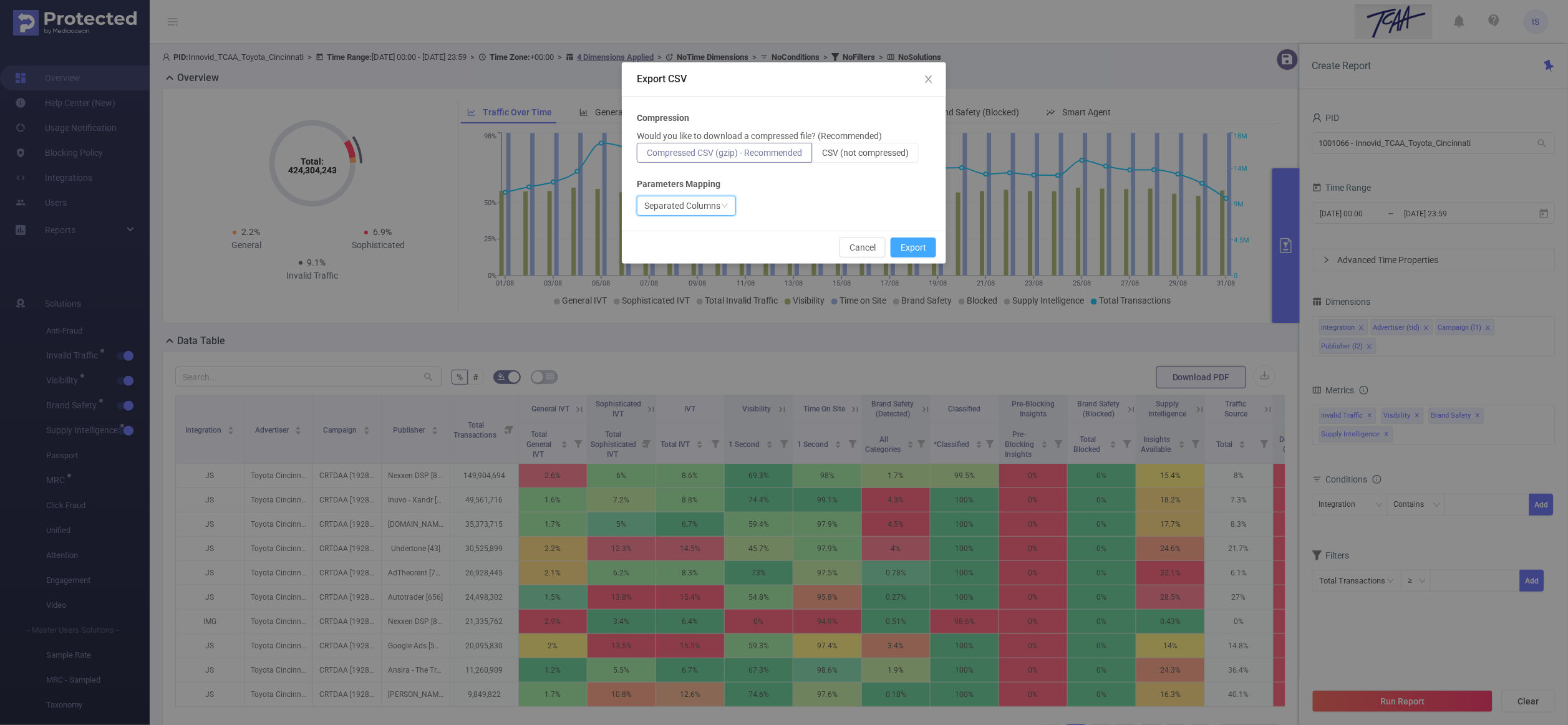
click at [925, 250] on button "Export" at bounding box center [913, 248] width 45 height 20
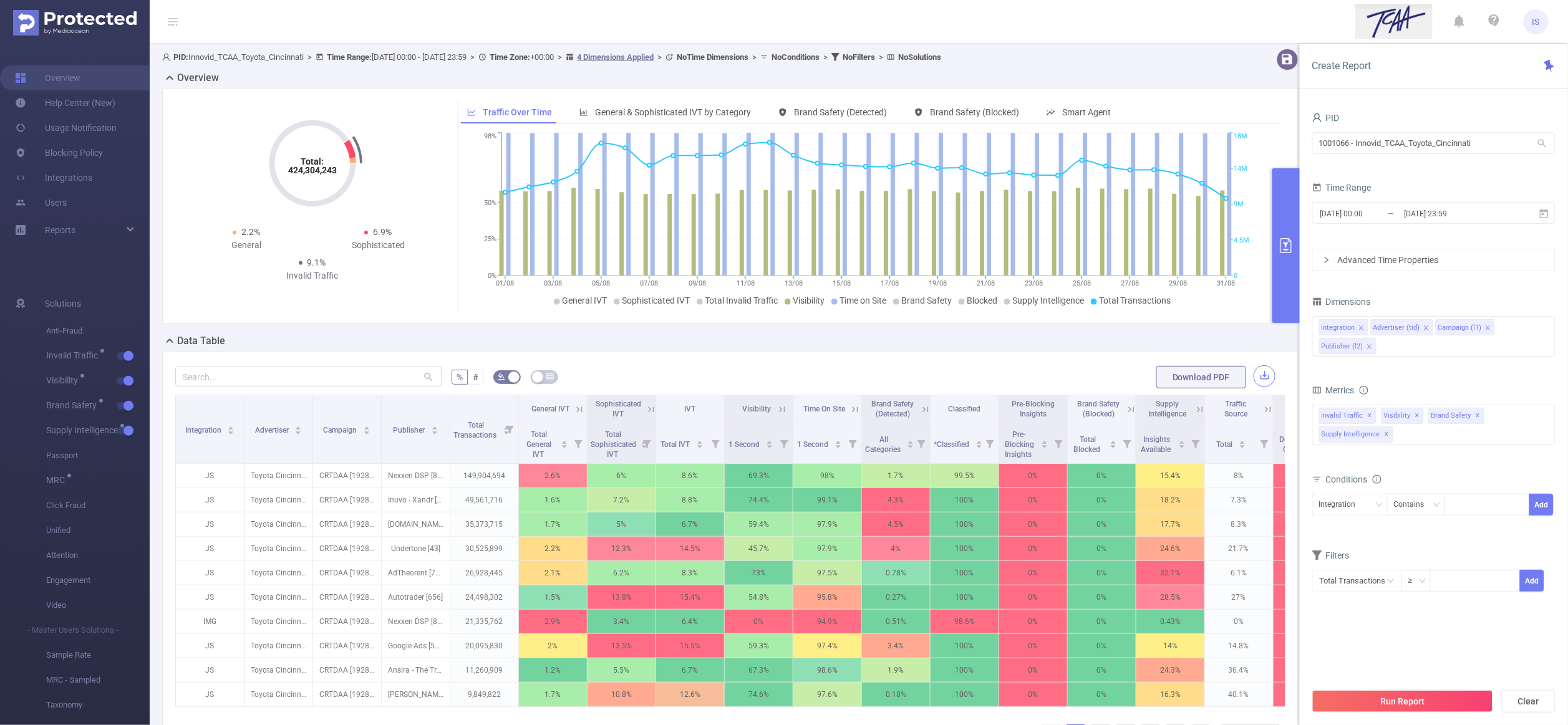
click at [1253, 375] on button "button" at bounding box center [1264, 377] width 22 height 22
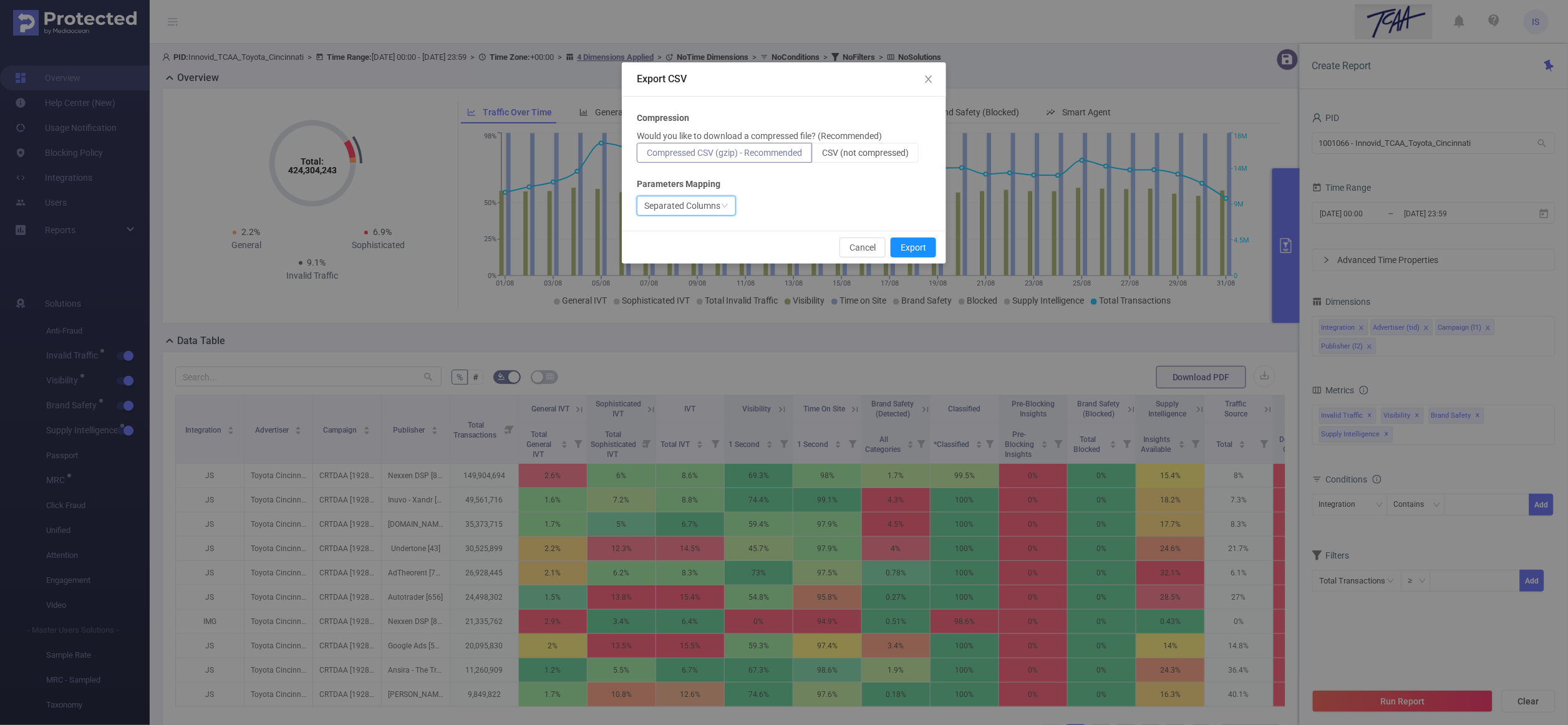
click at [696, 207] on div "Separated Columns" at bounding box center [682, 206] width 76 height 18
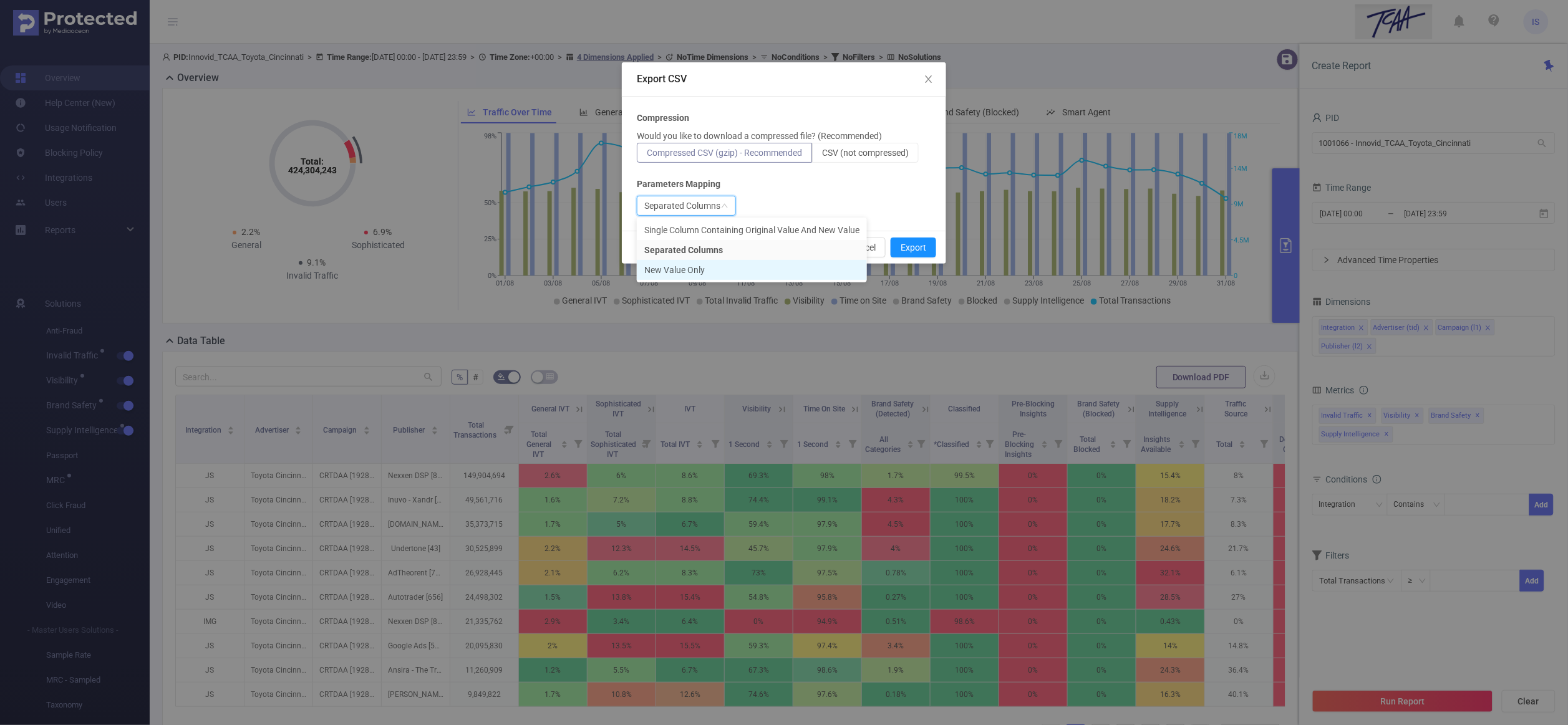
click at [706, 266] on li "New Value Only" at bounding box center [752, 270] width 230 height 20
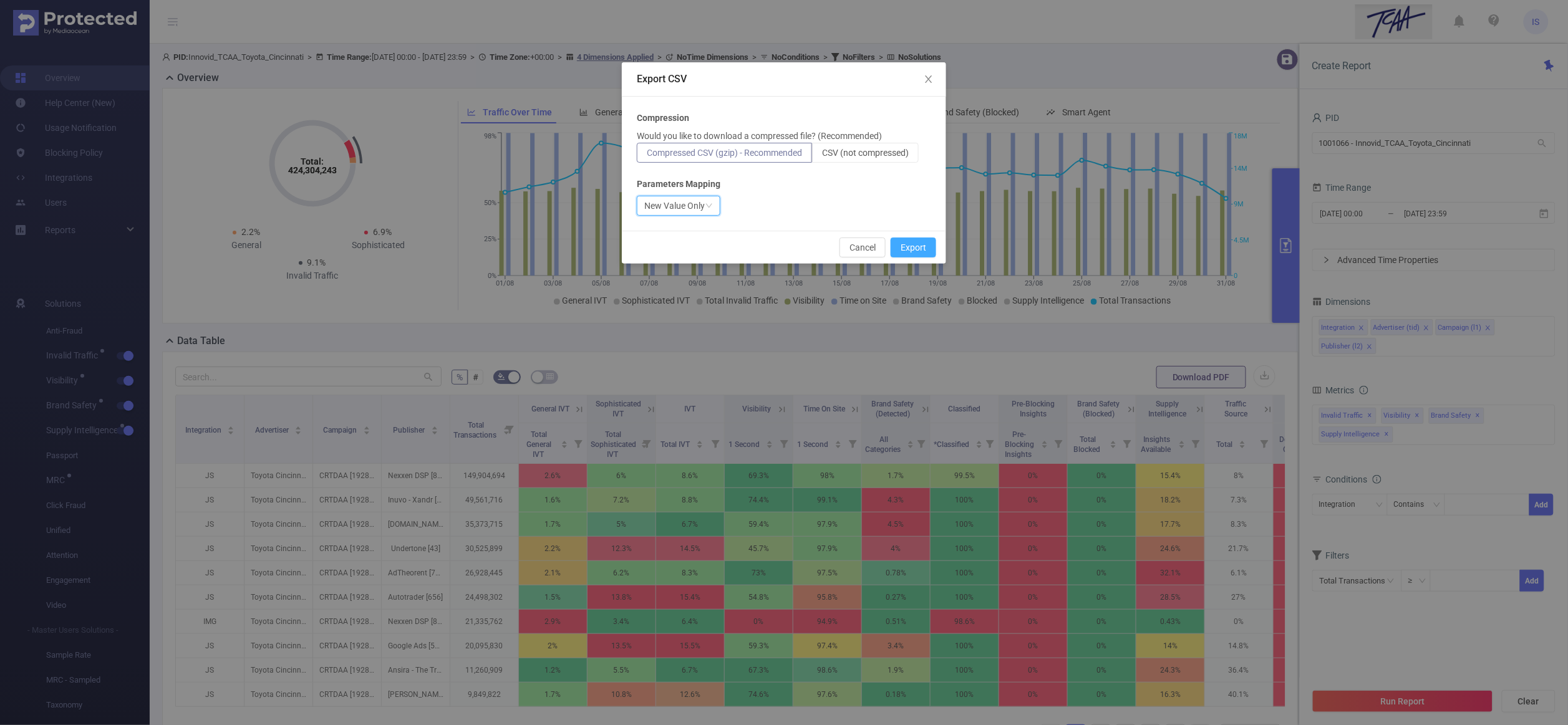
click at [910, 246] on button "Export" at bounding box center [913, 248] width 45 height 20
